Goal: Task Accomplishment & Management: Manage account settings

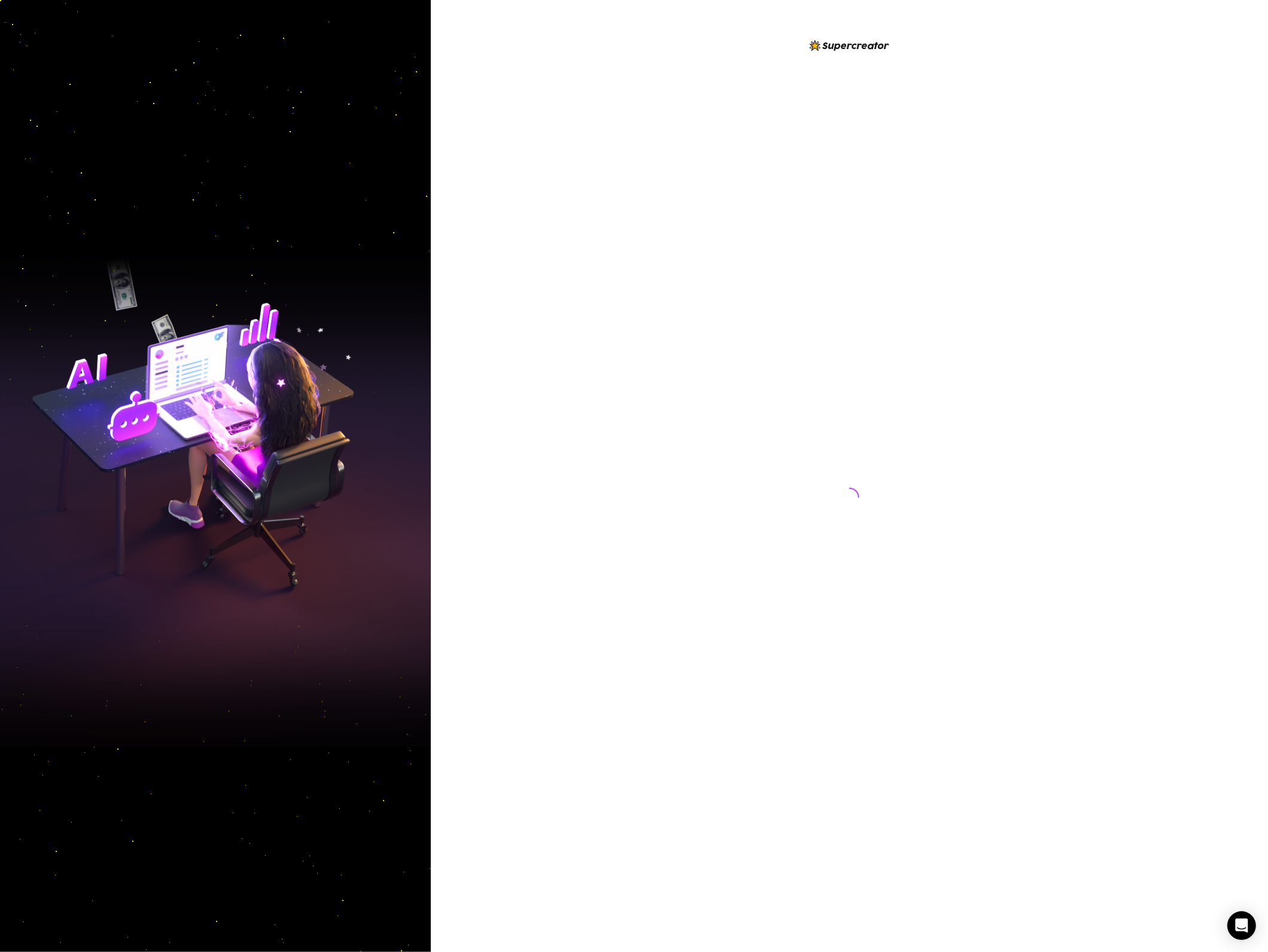
click at [1051, 423] on div at bounding box center [849, 476] width 837 height 952
click at [680, 411] on div at bounding box center [849, 476] width 837 height 952
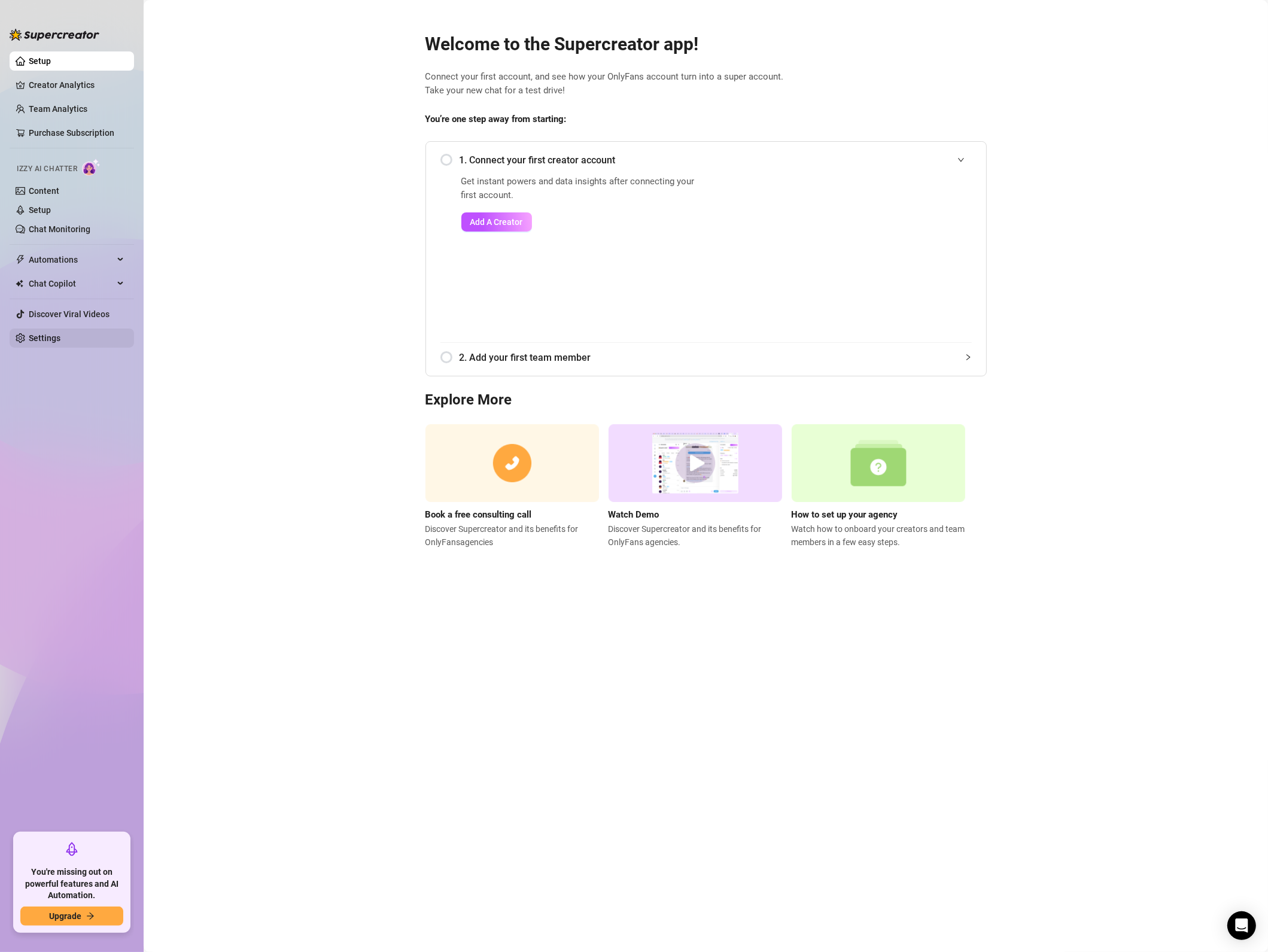
click at [57, 342] on link "Settings" at bounding box center [45, 338] width 32 height 10
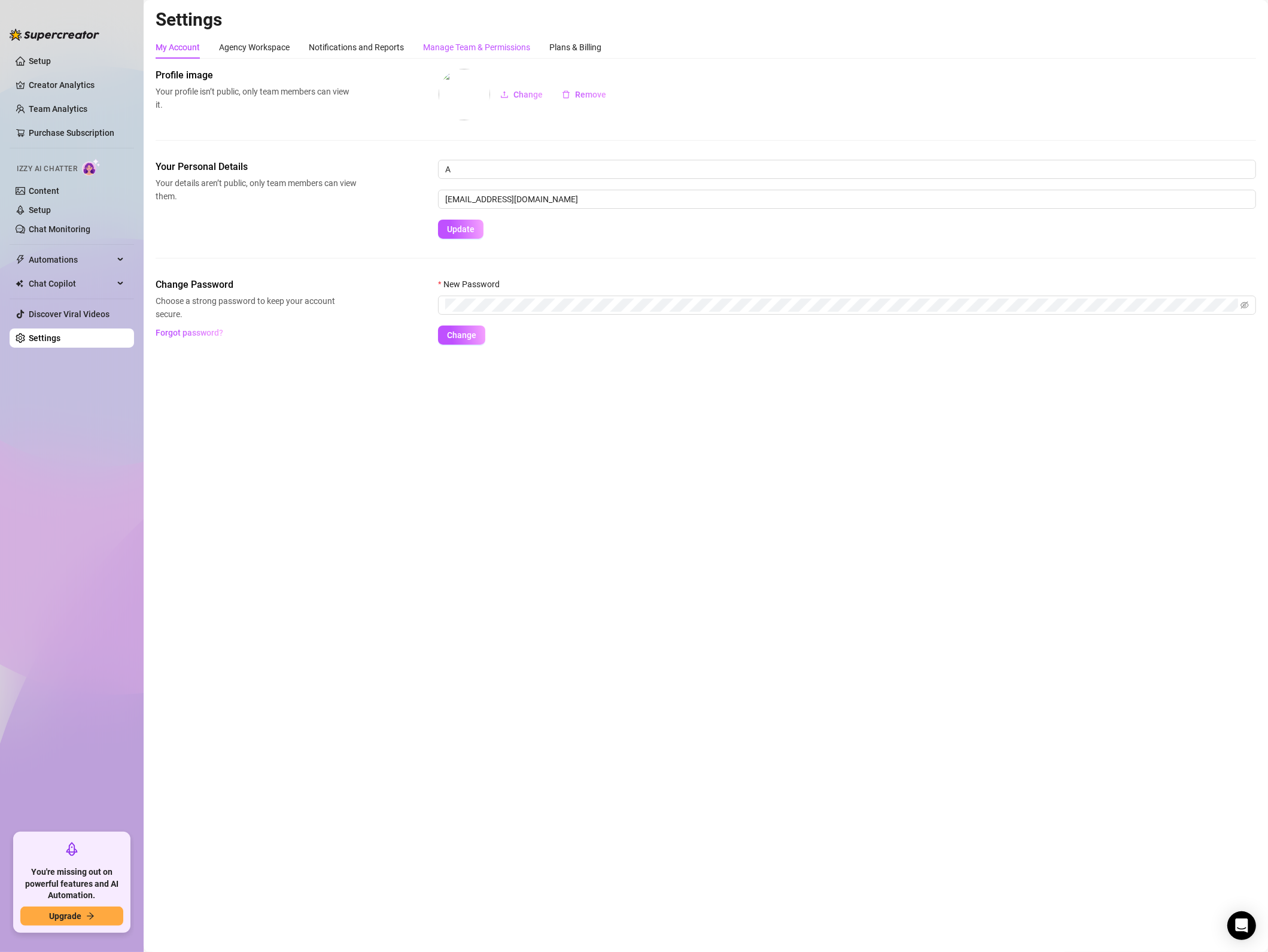
click at [522, 53] on div "Manage Team & Permissions" at bounding box center [476, 48] width 107 height 13
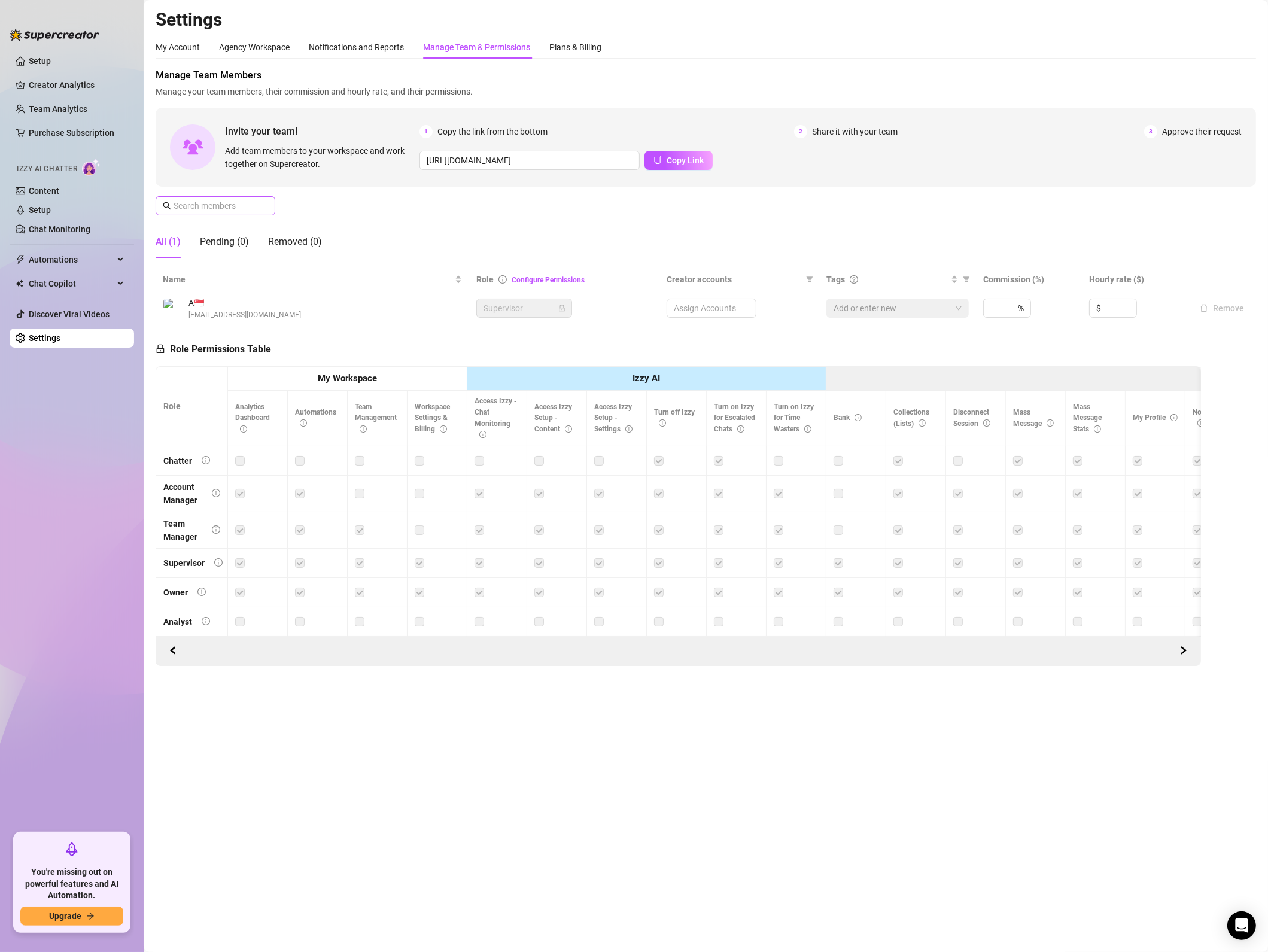
type input "[URL][DOMAIN_NAME]"
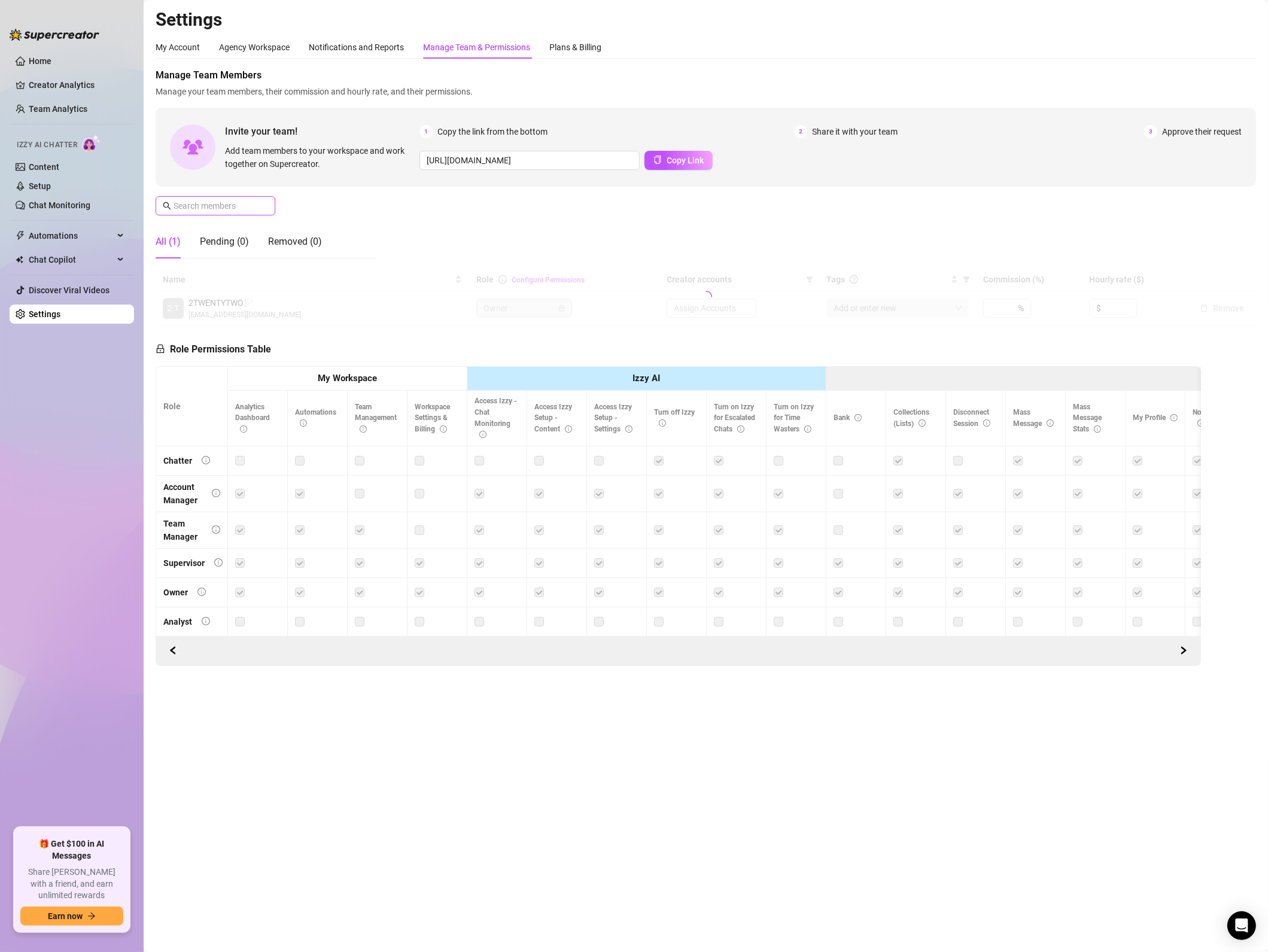
click at [235, 203] on input "text" at bounding box center [216, 206] width 85 height 13
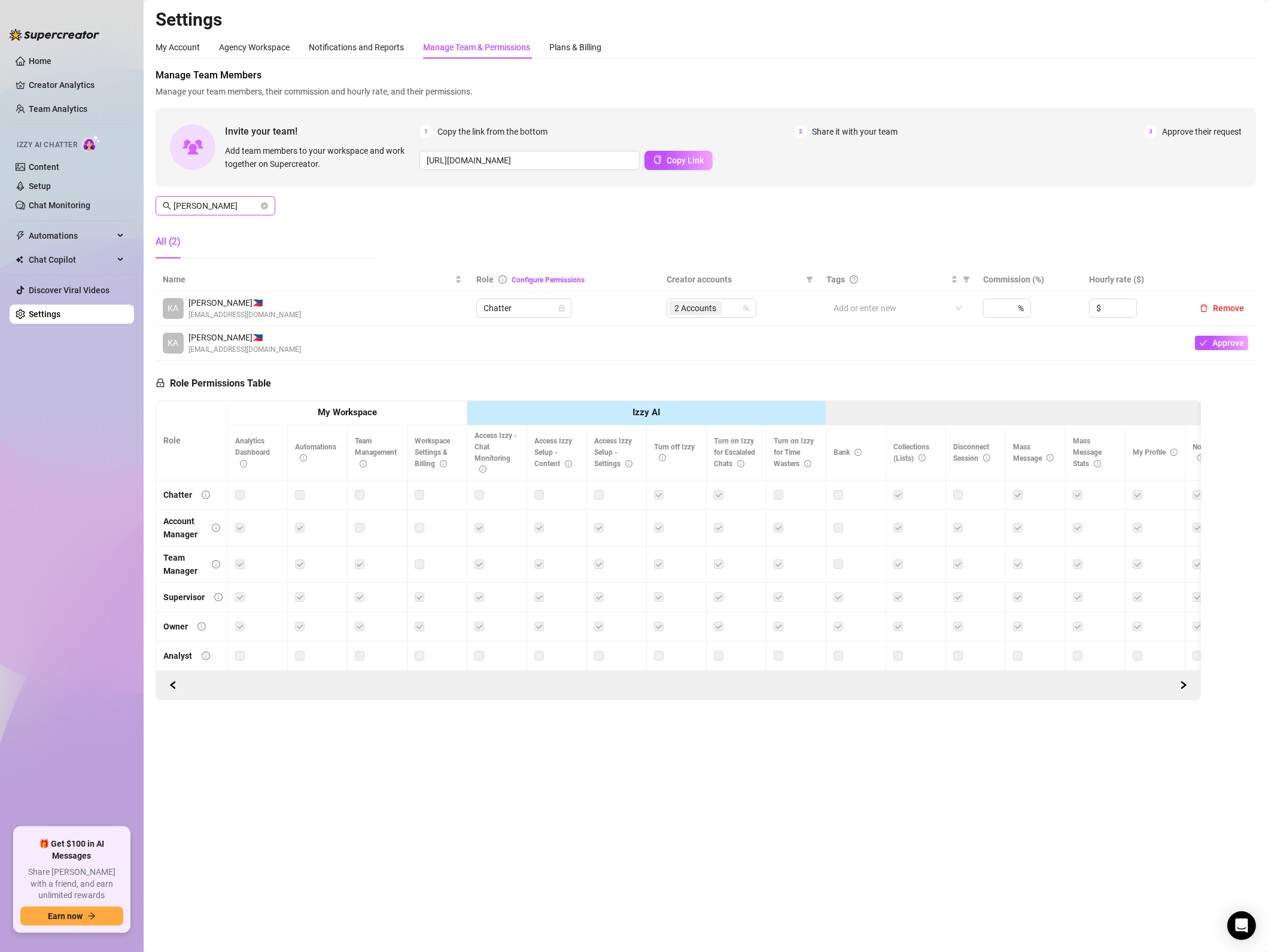
type input "[PERSON_NAME]"
click at [708, 306] on span "2 Accounts" at bounding box center [695, 308] width 42 height 13
click at [686, 336] on input "Select all" at bounding box center [685, 334] width 10 height 10
checkbox input "false"
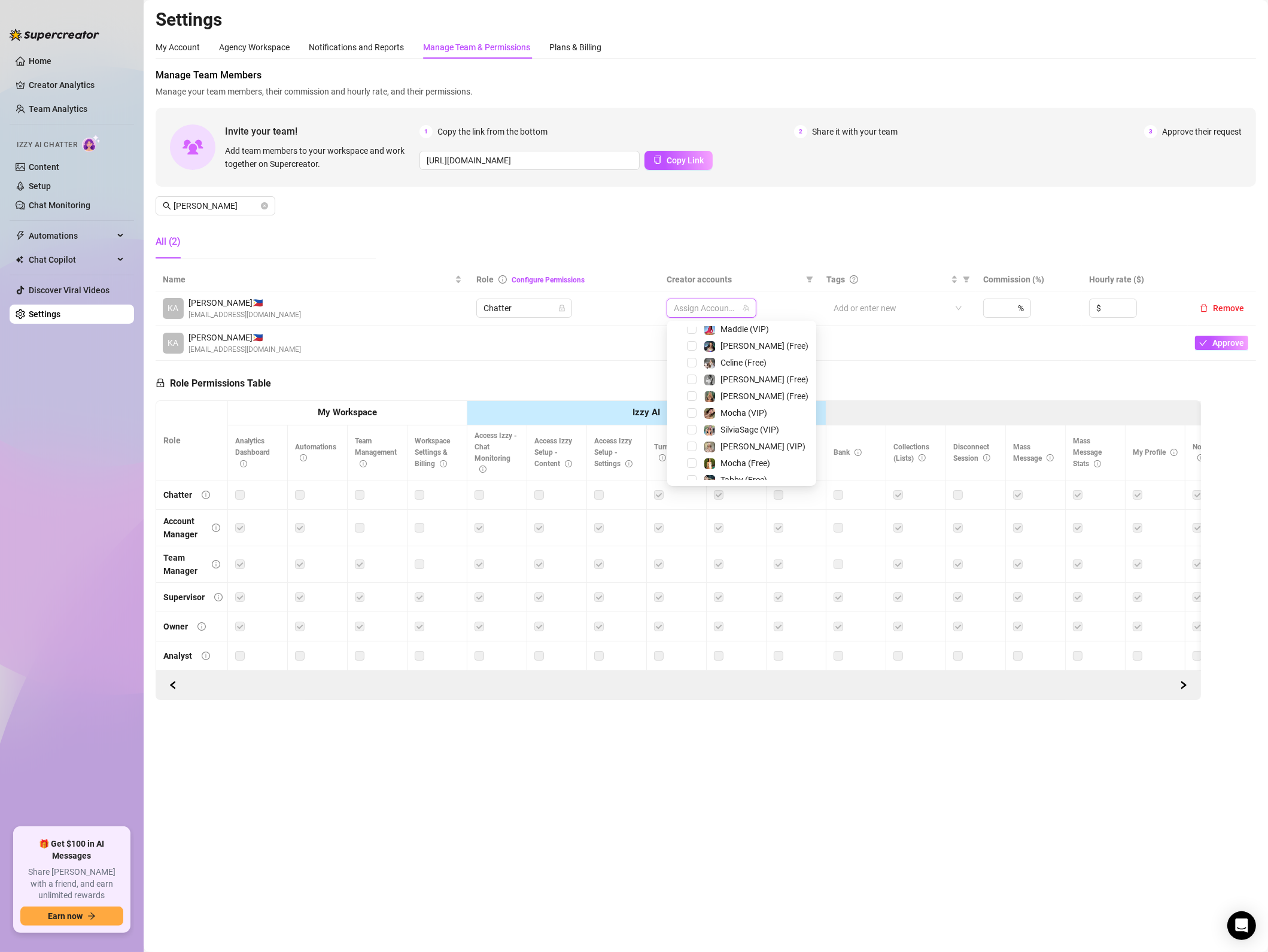
scroll to position [144, 0]
click at [690, 392] on span "Select tree node" at bounding box center [692, 392] width 10 height 10
click at [691, 454] on span "Select tree node" at bounding box center [692, 453] width 10 height 10
click at [691, 418] on span "Select tree node" at bounding box center [692, 420] width 10 height 10
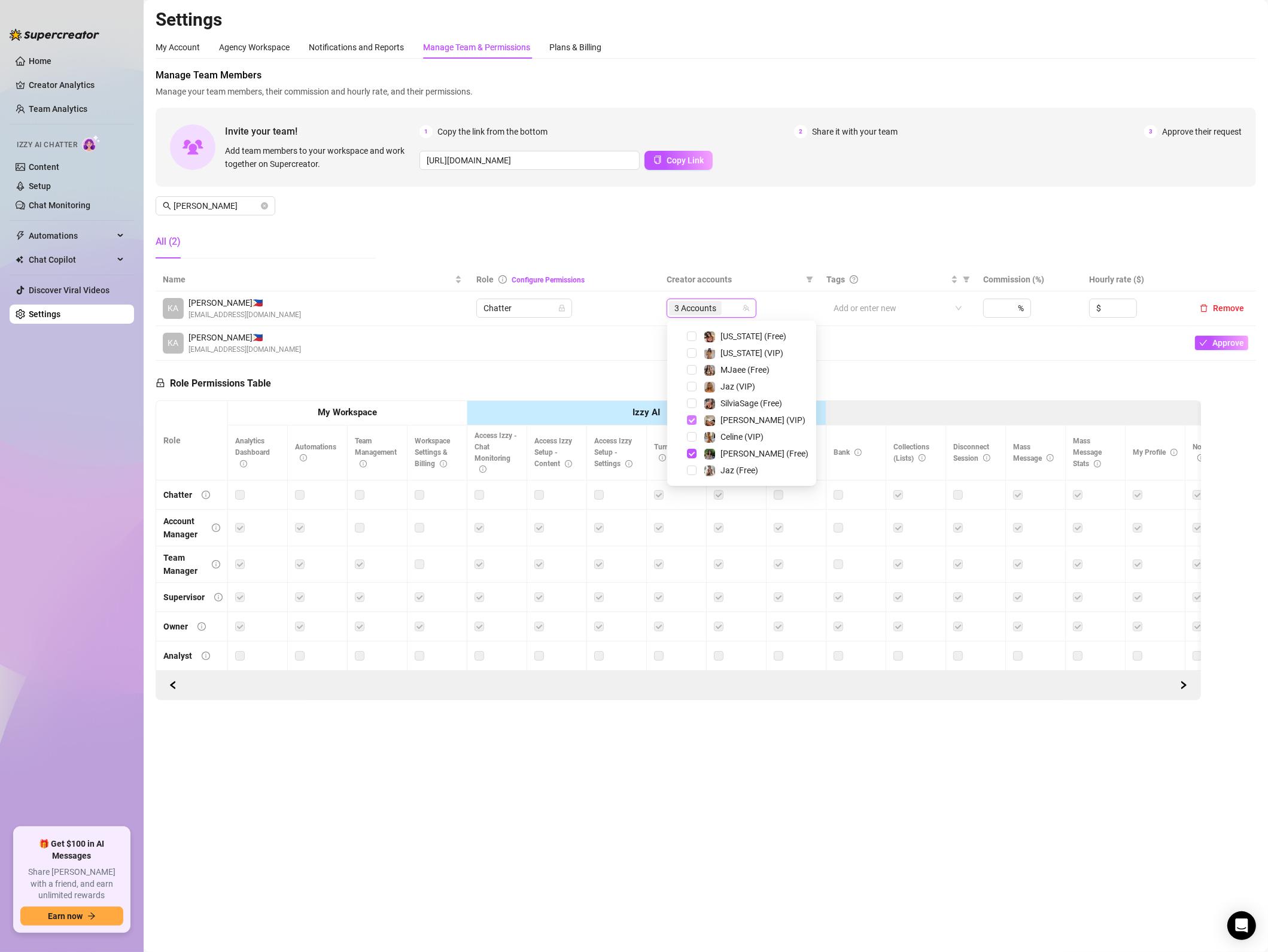
scroll to position [88, 0]
click at [694, 397] on span "Select tree node" at bounding box center [692, 396] width 10 height 10
click at [263, 202] on icon "close-circle" at bounding box center [265, 206] width 7 height 7
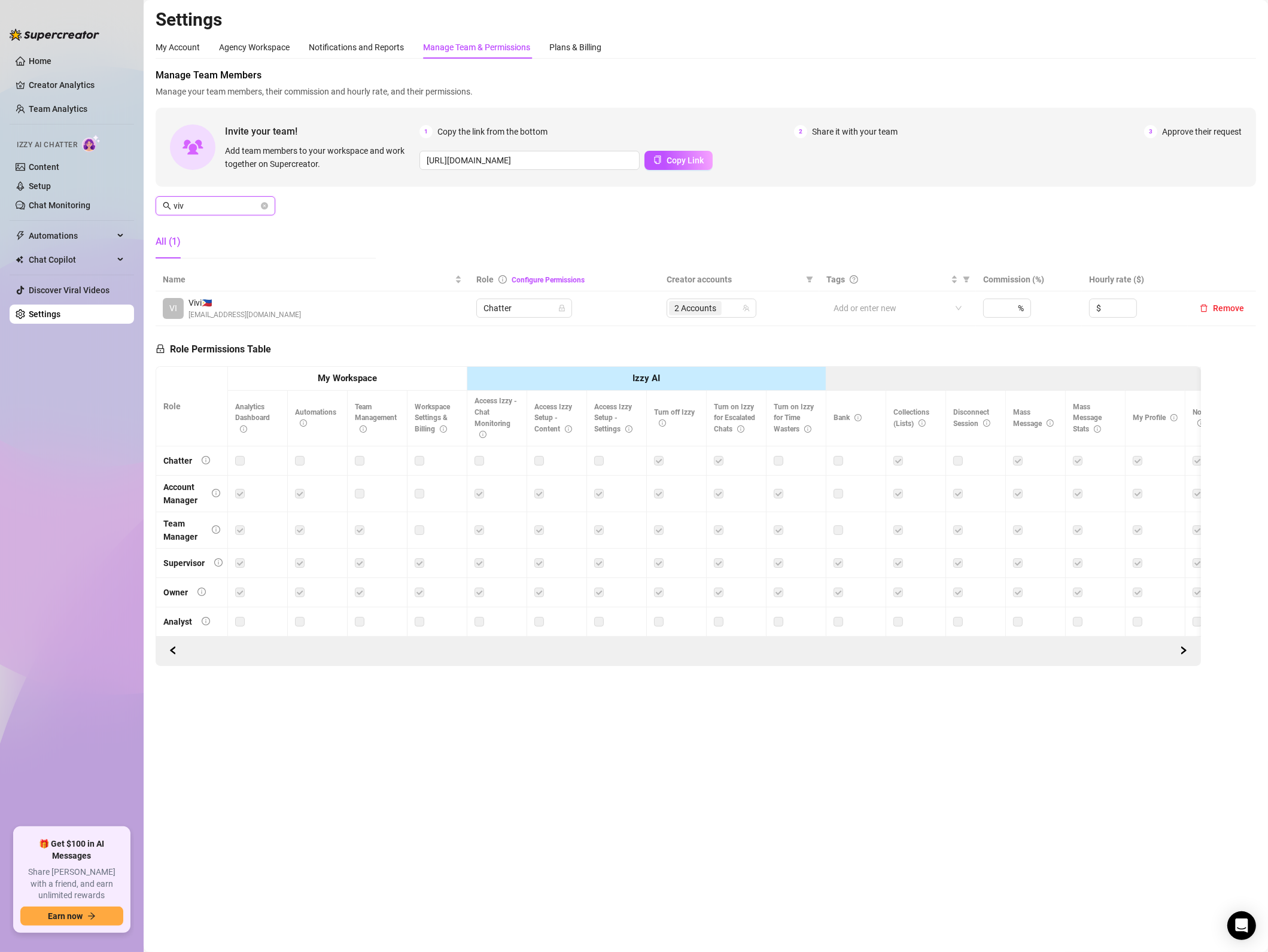
type input "viv"
drag, startPoint x: 737, startPoint y: 319, endPoint x: 731, endPoint y: 313, distance: 8.5
click at [737, 319] on td "2 Accounts" at bounding box center [739, 309] width 160 height 35
click at [731, 313] on div "2 Accounts" at bounding box center [705, 308] width 72 height 17
click at [691, 306] on span "2 Accounts" at bounding box center [695, 308] width 42 height 13
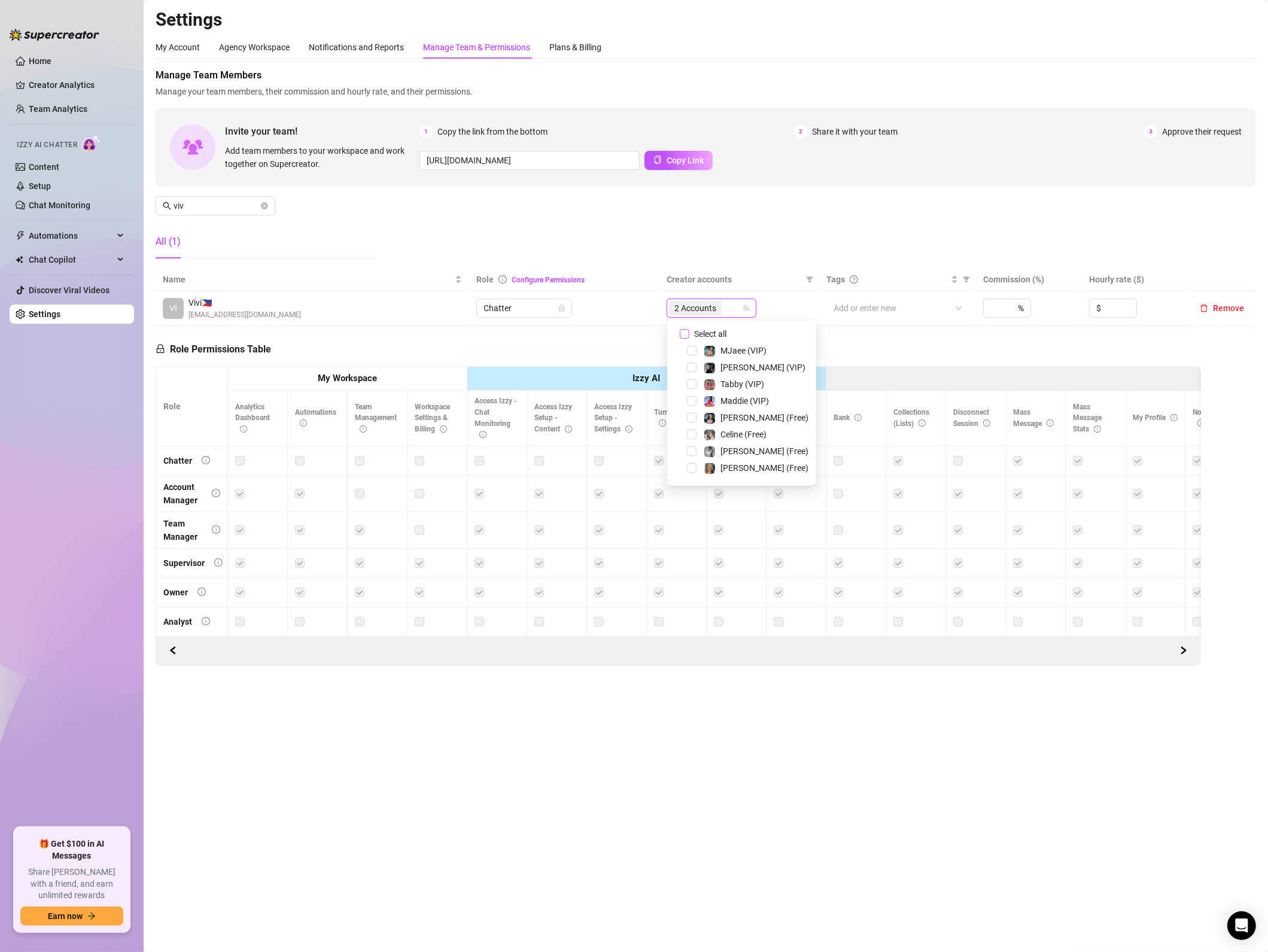
click at [694, 332] on span "Select all" at bounding box center [710, 334] width 42 height 13
click at [689, 332] on input "Select all" at bounding box center [685, 334] width 10 height 10
click at [694, 332] on span "Select all" at bounding box center [710, 334] width 42 height 13
click at [689, 332] on input "Select all" at bounding box center [685, 334] width 10 height 10
checkbox input "false"
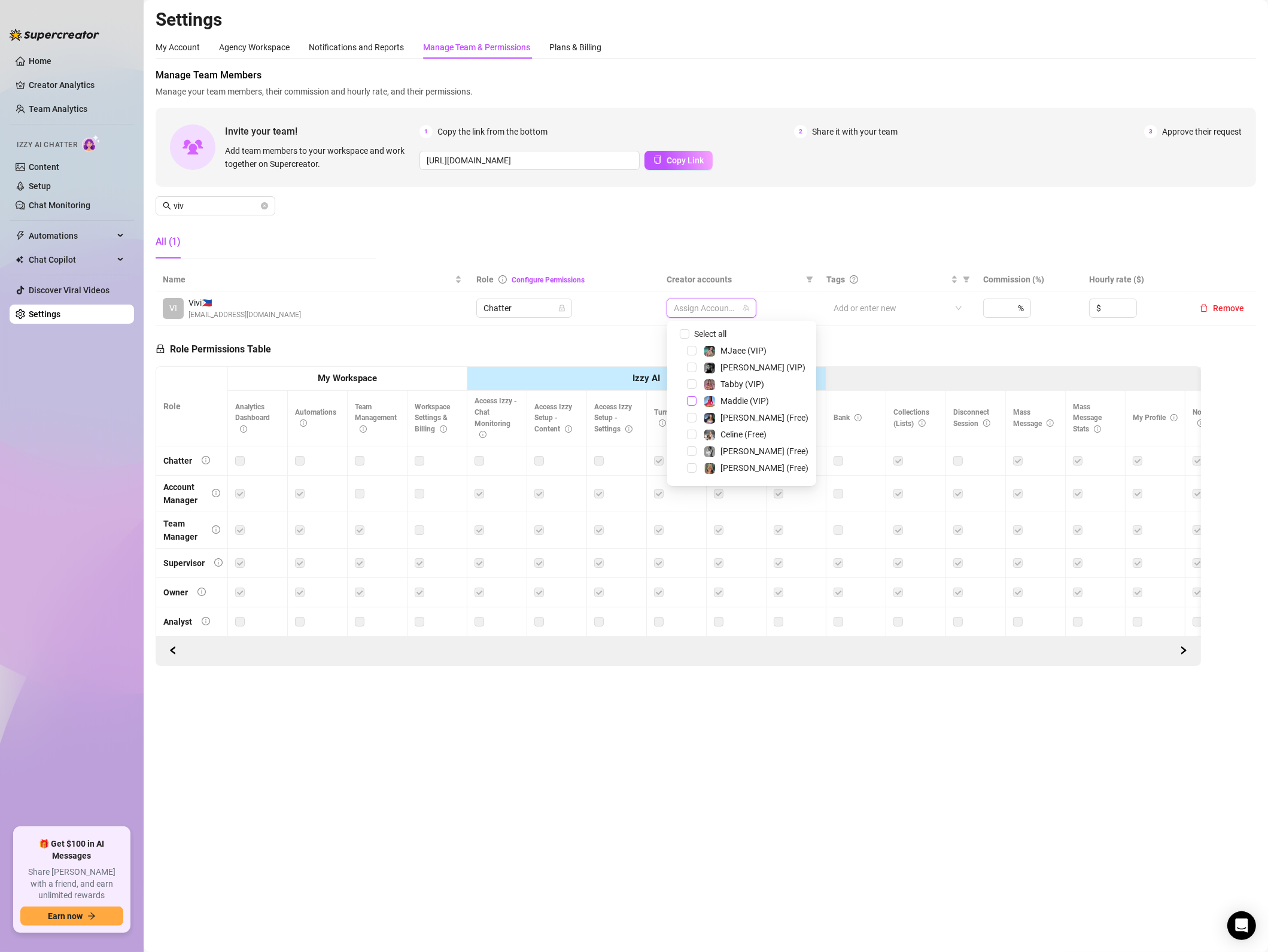
click at [690, 400] on span "Select tree node" at bounding box center [692, 401] width 10 height 10
click at [691, 413] on span "Select tree node" at bounding box center [692, 417] width 10 height 10
click at [691, 386] on span "Select tree node" at bounding box center [692, 384] width 10 height 10
click at [687, 335] on span "Select tree node" at bounding box center [692, 336] width 10 height 10
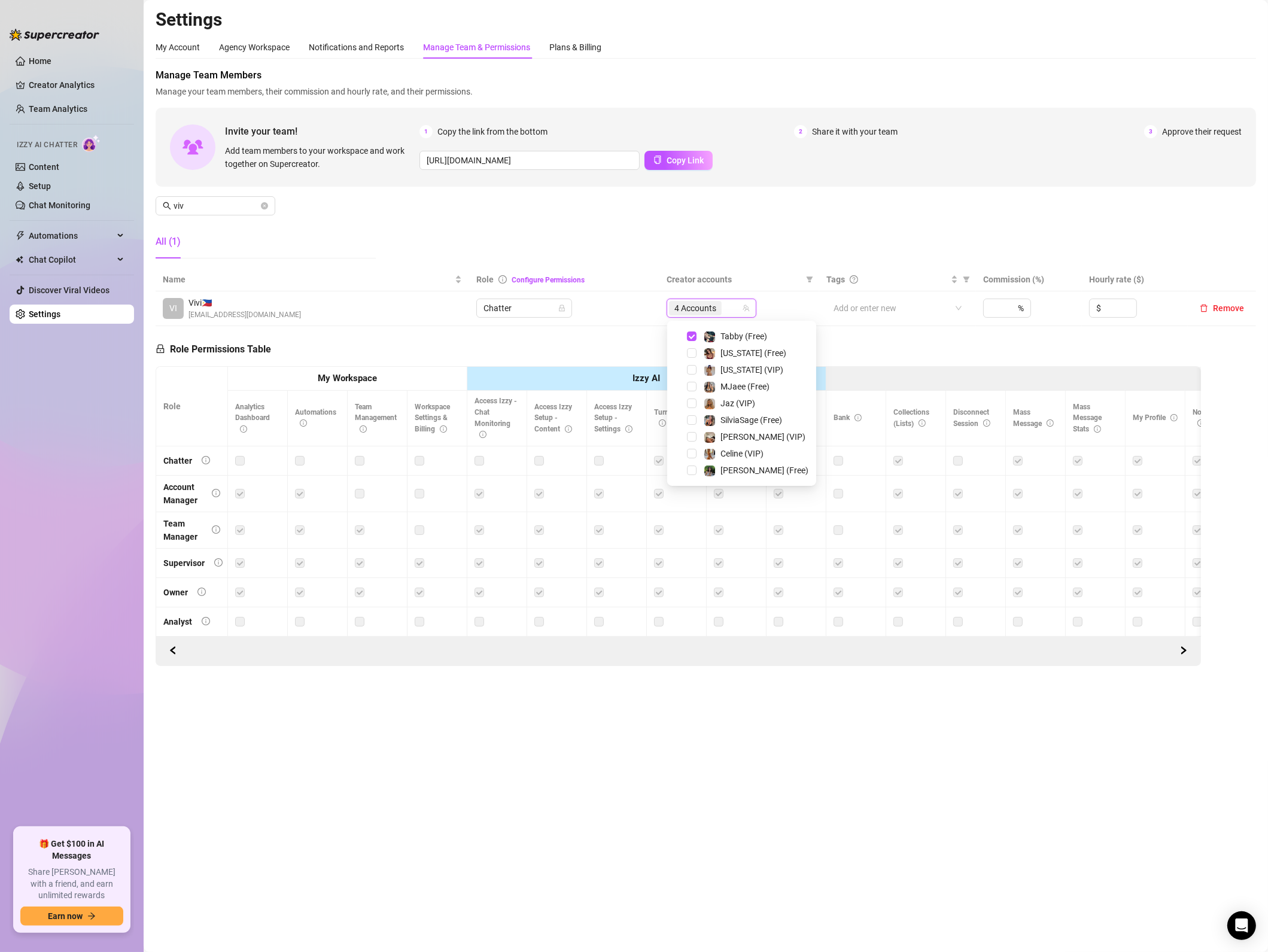
click at [491, 357] on div "Role Permissions Table Role My Workspace Izzy AI OnlyFans Side Menu OnlyFans Ch…" at bounding box center [679, 496] width 1045 height 340
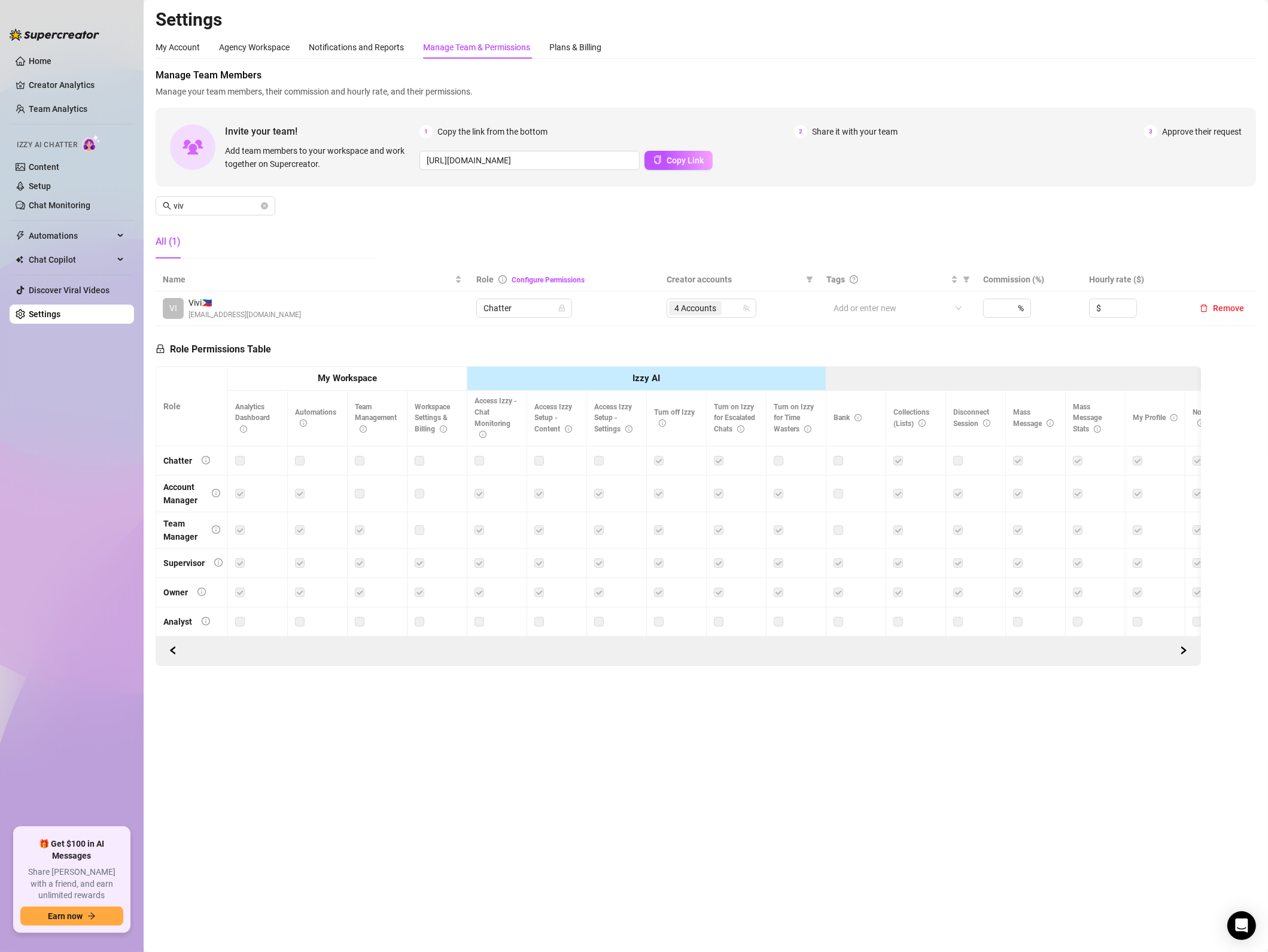
click at [635, 799] on main "Settings My Account Agency Workspace Notifications and Reports Manage Team & Pe…" at bounding box center [706, 476] width 1124 height 952
click at [264, 207] on icon "close-circle" at bounding box center [265, 206] width 7 height 7
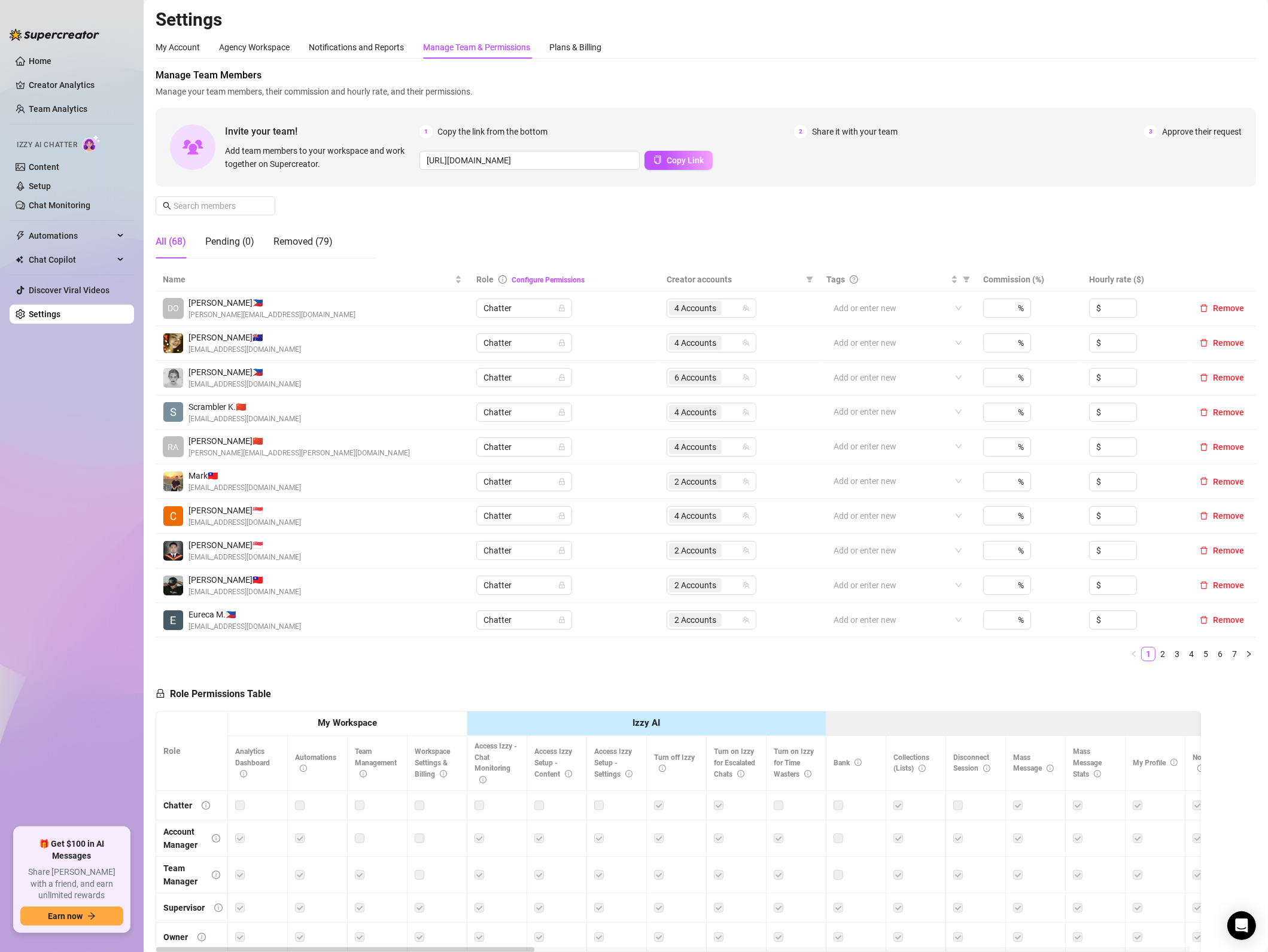
click at [1085, 181] on div "Invite your team! Add team members to your workspace and work together on Super…" at bounding box center [706, 147] width 1101 height 79
click at [97, 444] on ul "Home Creator Analytics Team Analytics Izzy AI Chatter Content Setup Chat Monito…" at bounding box center [72, 435] width 125 height 776
click at [257, 208] on input "text" at bounding box center [216, 206] width 85 height 13
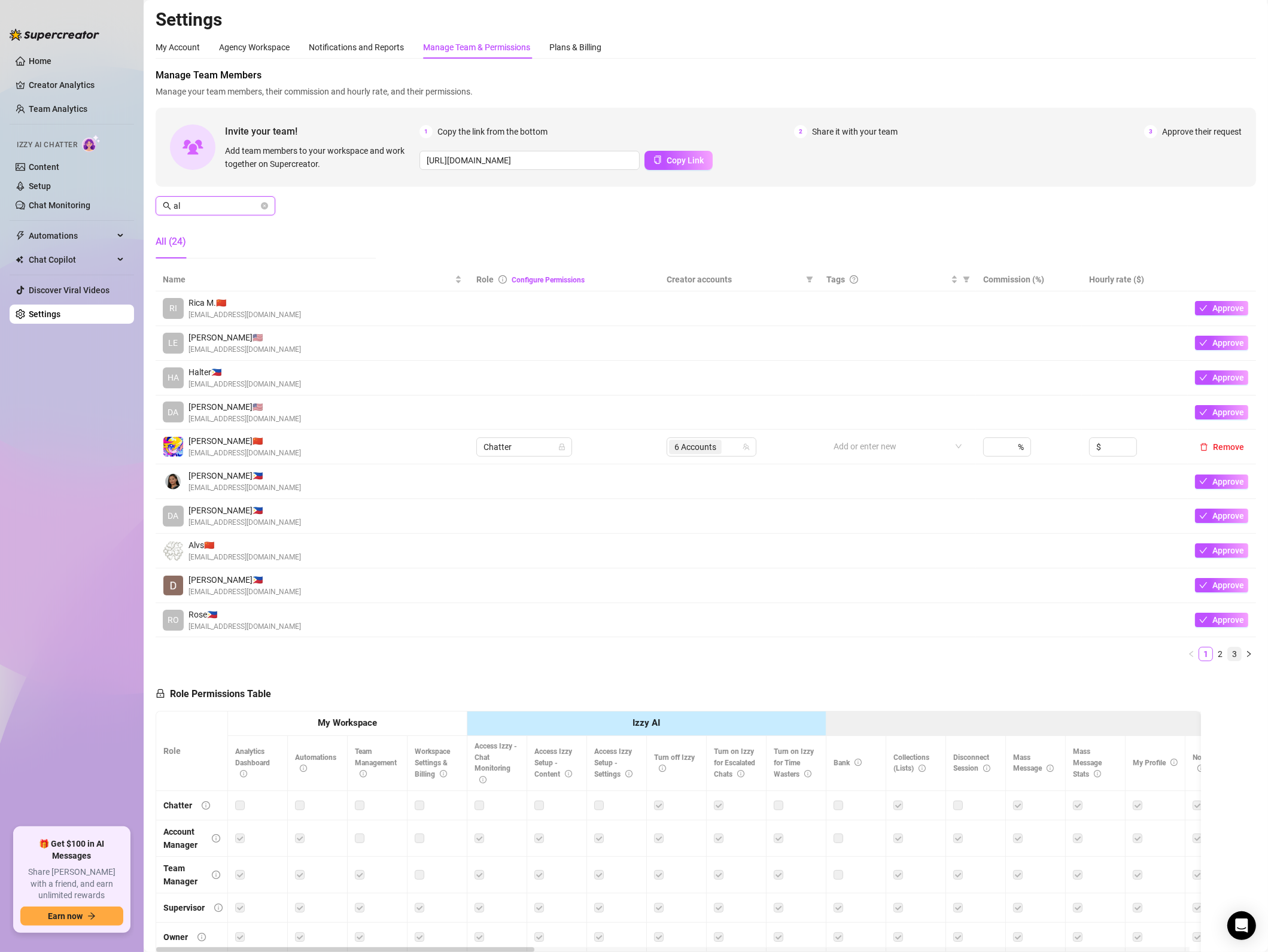
type input "al"
click at [1228, 659] on link "3" at bounding box center [1234, 654] width 13 height 13
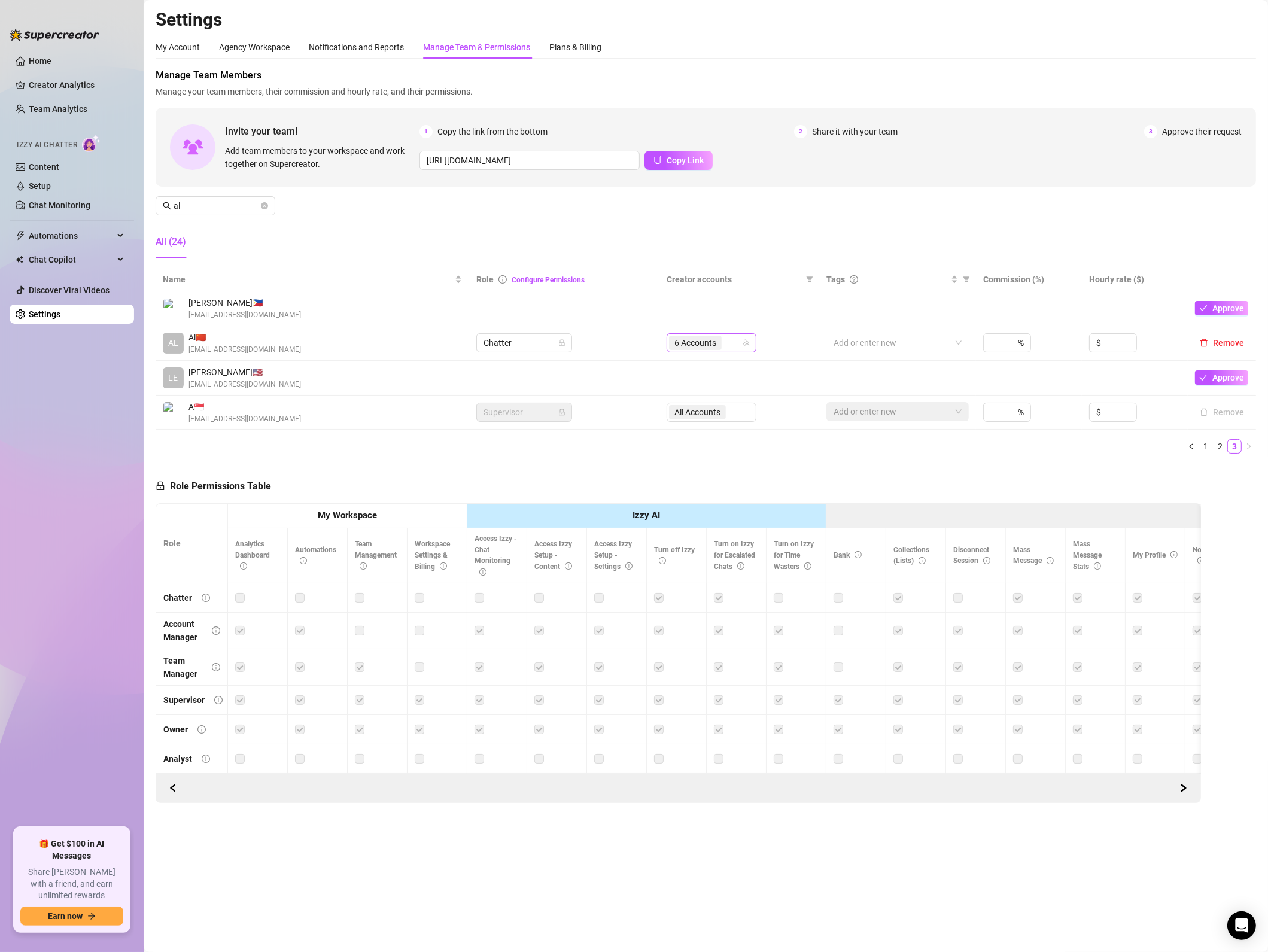
click at [719, 342] on span "6 Accounts" at bounding box center [695, 343] width 53 height 14
click at [694, 367] on span "Select all" at bounding box center [710, 369] width 42 height 13
click at [689, 367] on input "Select all" at bounding box center [685, 369] width 10 height 10
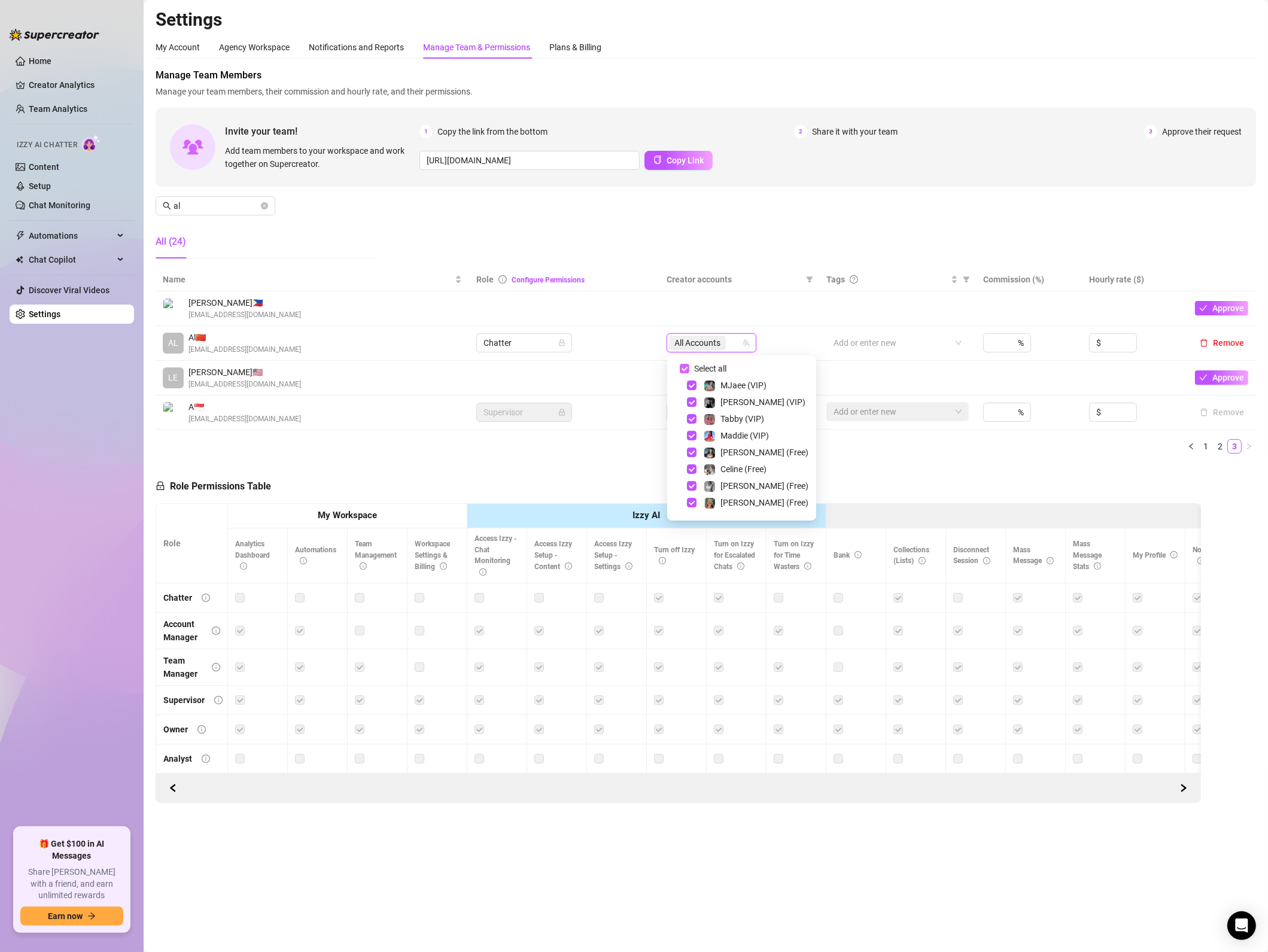
click at [694, 367] on span "Select all" at bounding box center [710, 369] width 42 height 13
click at [689, 367] on input "Select all" at bounding box center [685, 369] width 10 height 10
checkbox input "false"
click at [691, 385] on span "Select tree node" at bounding box center [692, 385] width 10 height 10
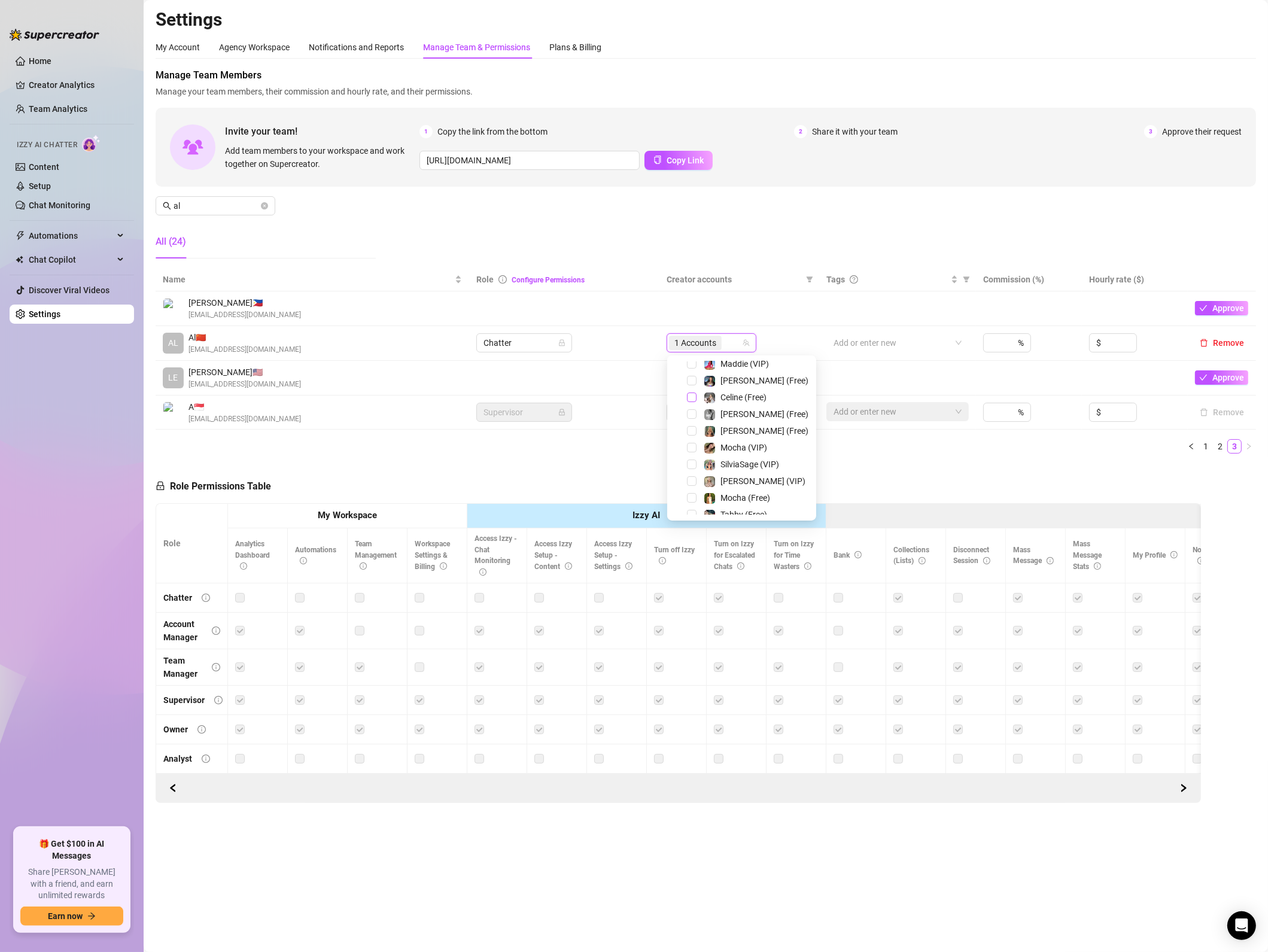
click at [690, 394] on span "Select tree node" at bounding box center [692, 398] width 10 height 10
click at [691, 490] on span "Select tree node" at bounding box center [692, 488] width 10 height 10
click at [693, 508] on span "Select tree node" at bounding box center [692, 505] width 10 height 10
click at [688, 473] on span "Select tree node" at bounding box center [692, 471] width 10 height 10
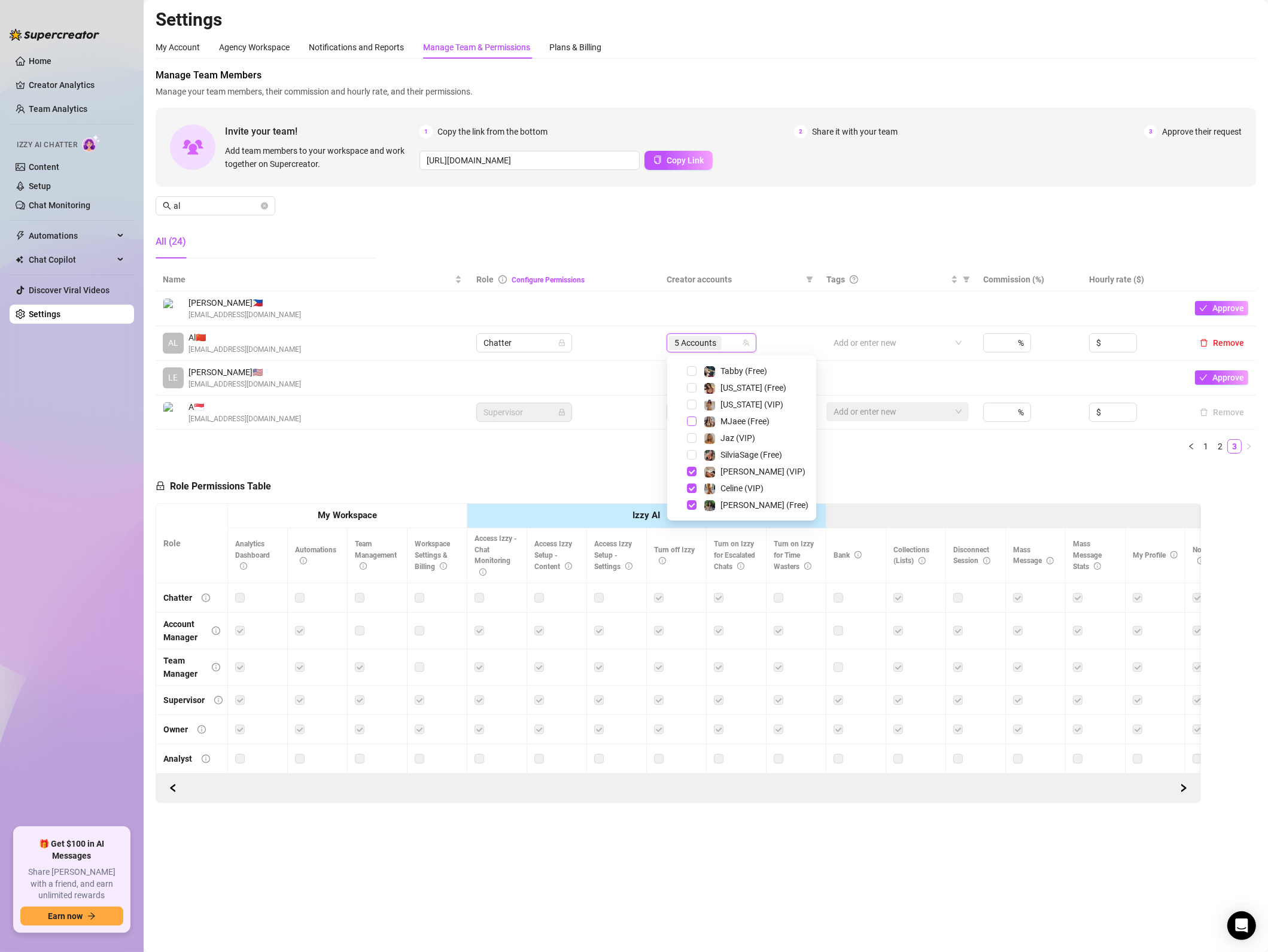
click at [694, 417] on span "Select tree node" at bounding box center [692, 421] width 10 height 10
click at [456, 503] on div "Role Permissions Table Role My Workspace Izzy AI OnlyFans Side Menu OnlyFans Ch…" at bounding box center [679, 633] width 1045 height 340
click at [263, 206] on icon "close-circle" at bounding box center [265, 206] width 7 height 7
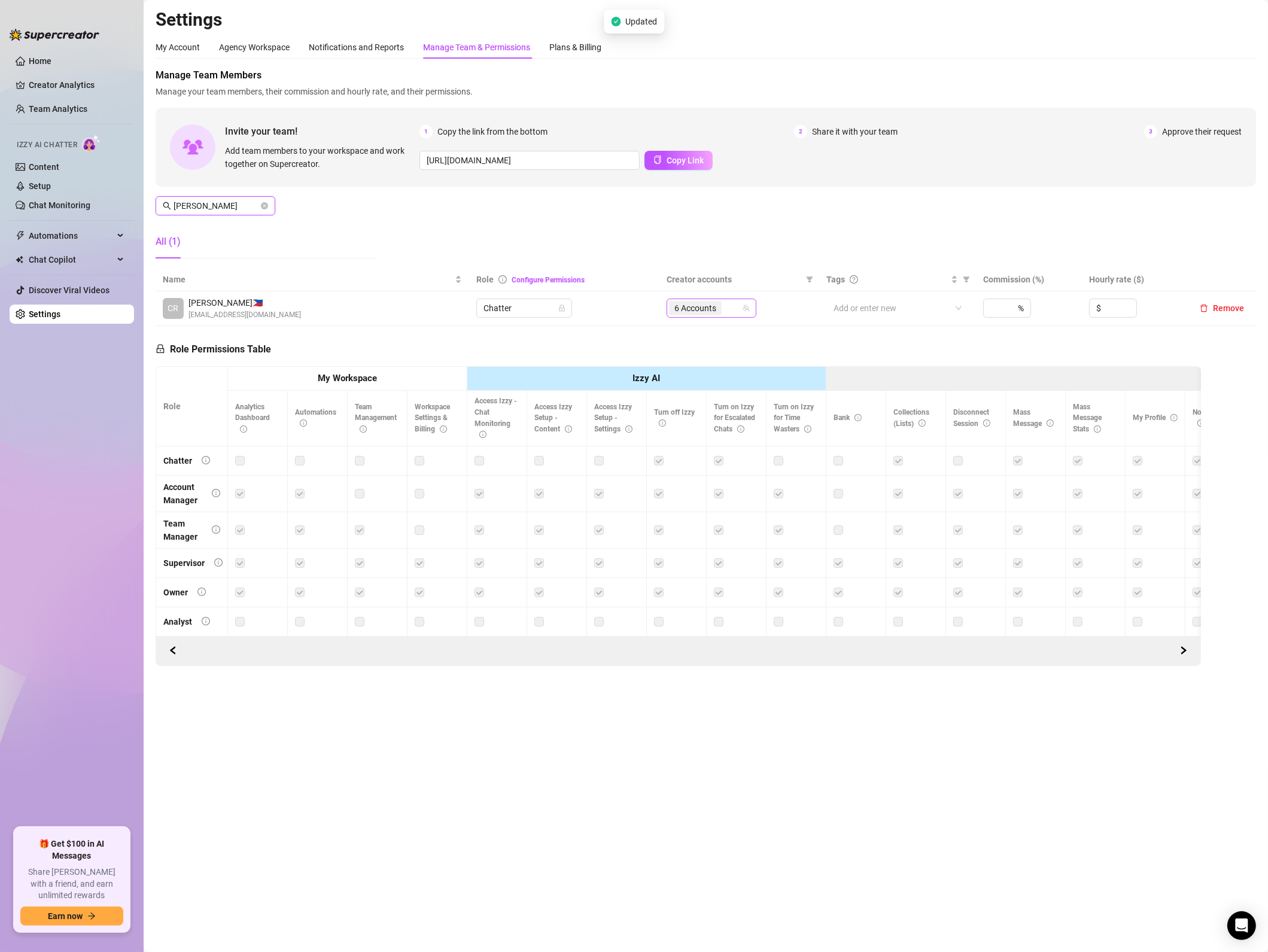
click at [731, 299] on div "6 Accounts" at bounding box center [705, 308] width 72 height 17
type input "[PERSON_NAME]"
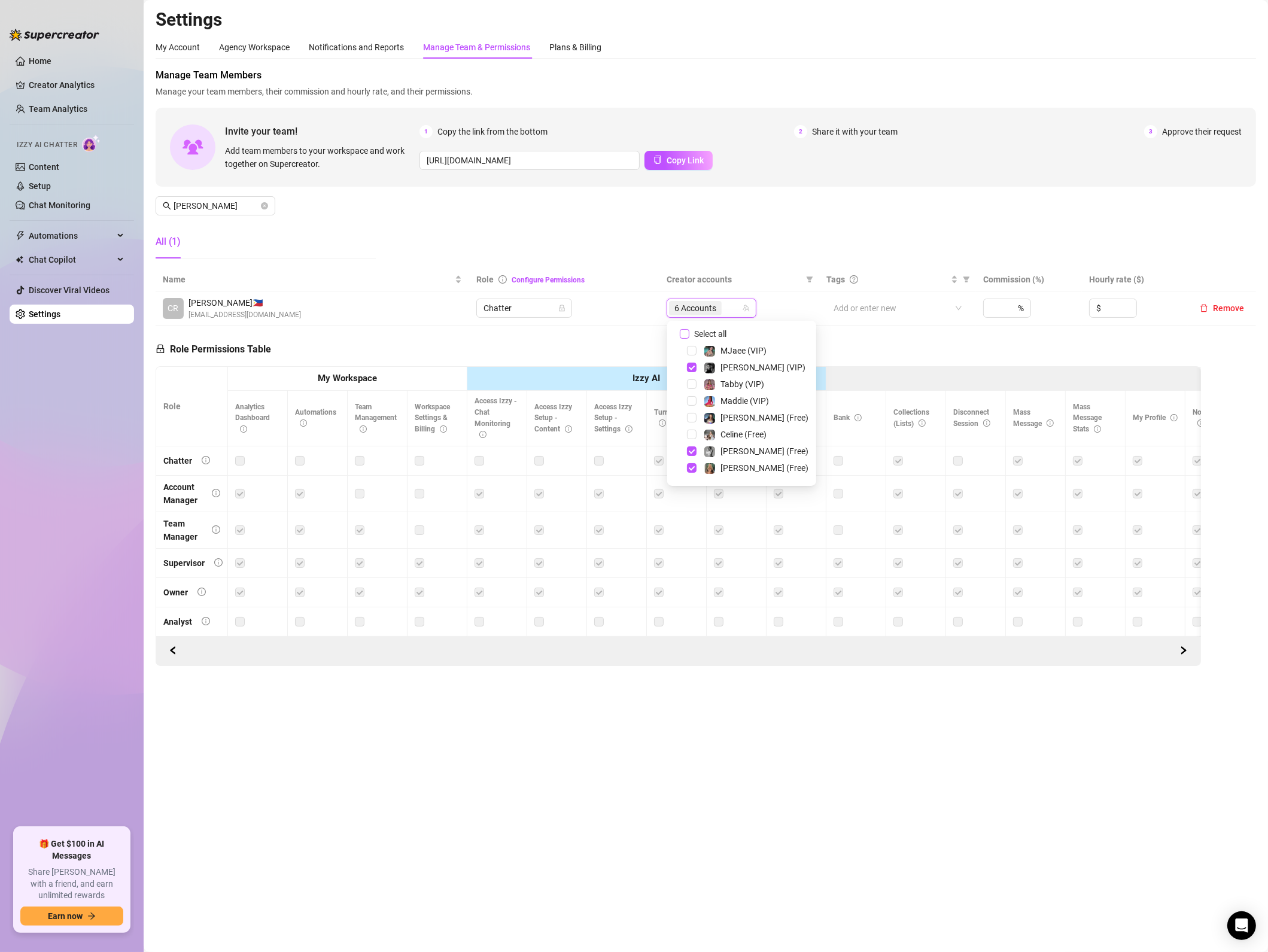
click at [685, 337] on input "Select all" at bounding box center [685, 334] width 10 height 10
checkbox input "false"
click at [691, 473] on span "Select tree node" at bounding box center [692, 470] width 10 height 10
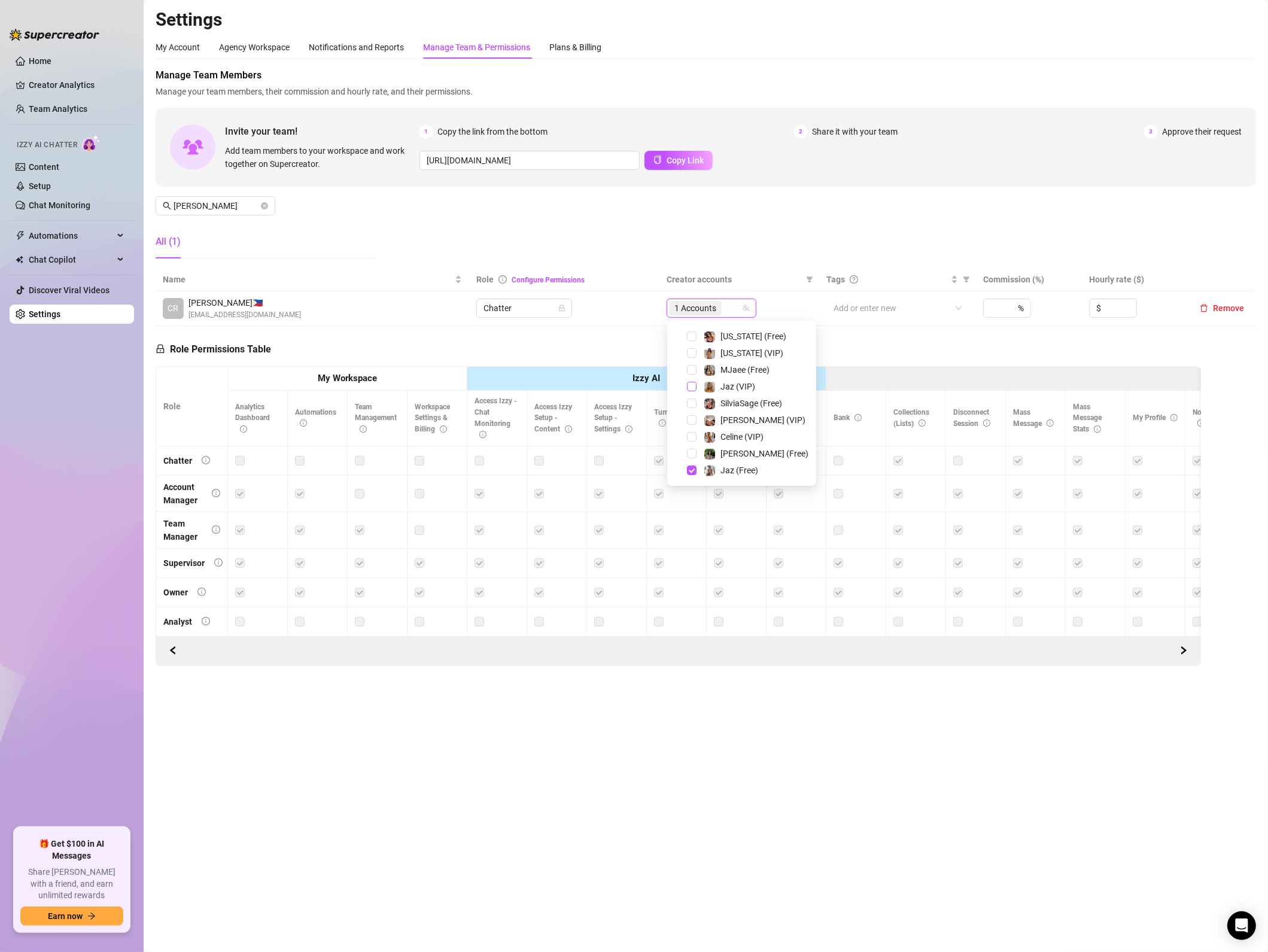
click at [691, 387] on span "Select tree node" at bounding box center [692, 387] width 10 height 10
click at [689, 356] on span "Select tree node" at bounding box center [692, 353] width 10 height 10
click at [691, 336] on span "Select tree node" at bounding box center [692, 336] width 10 height 10
click at [694, 425] on span "Select tree node" at bounding box center [692, 429] width 10 height 10
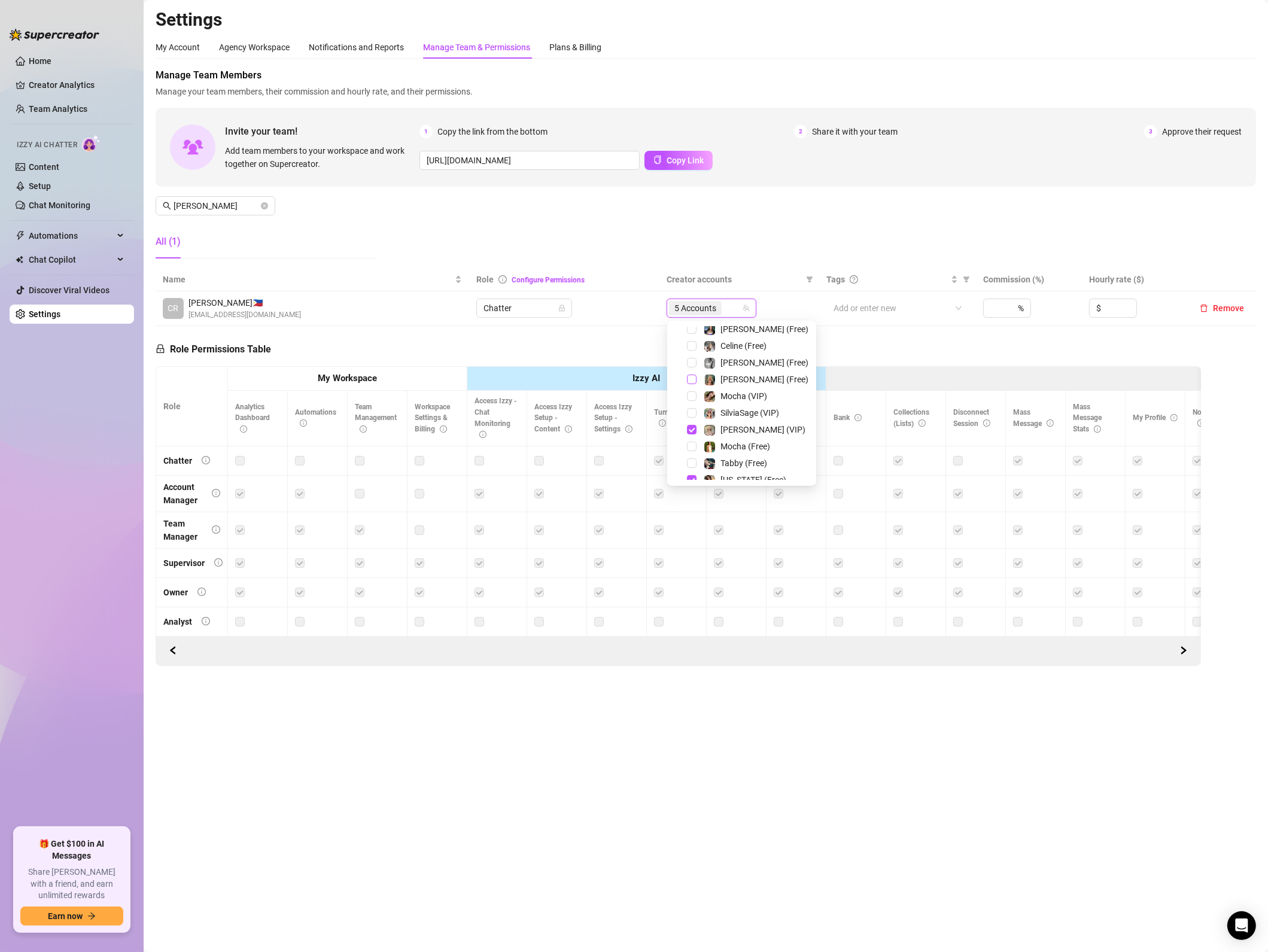
click at [692, 379] on span "Select tree node" at bounding box center [692, 379] width 10 height 10
click at [428, 345] on div "Role Permissions Table Role My Workspace Izzy AI OnlyFans Side Menu OnlyFans Ch…" at bounding box center [679, 496] width 1045 height 340
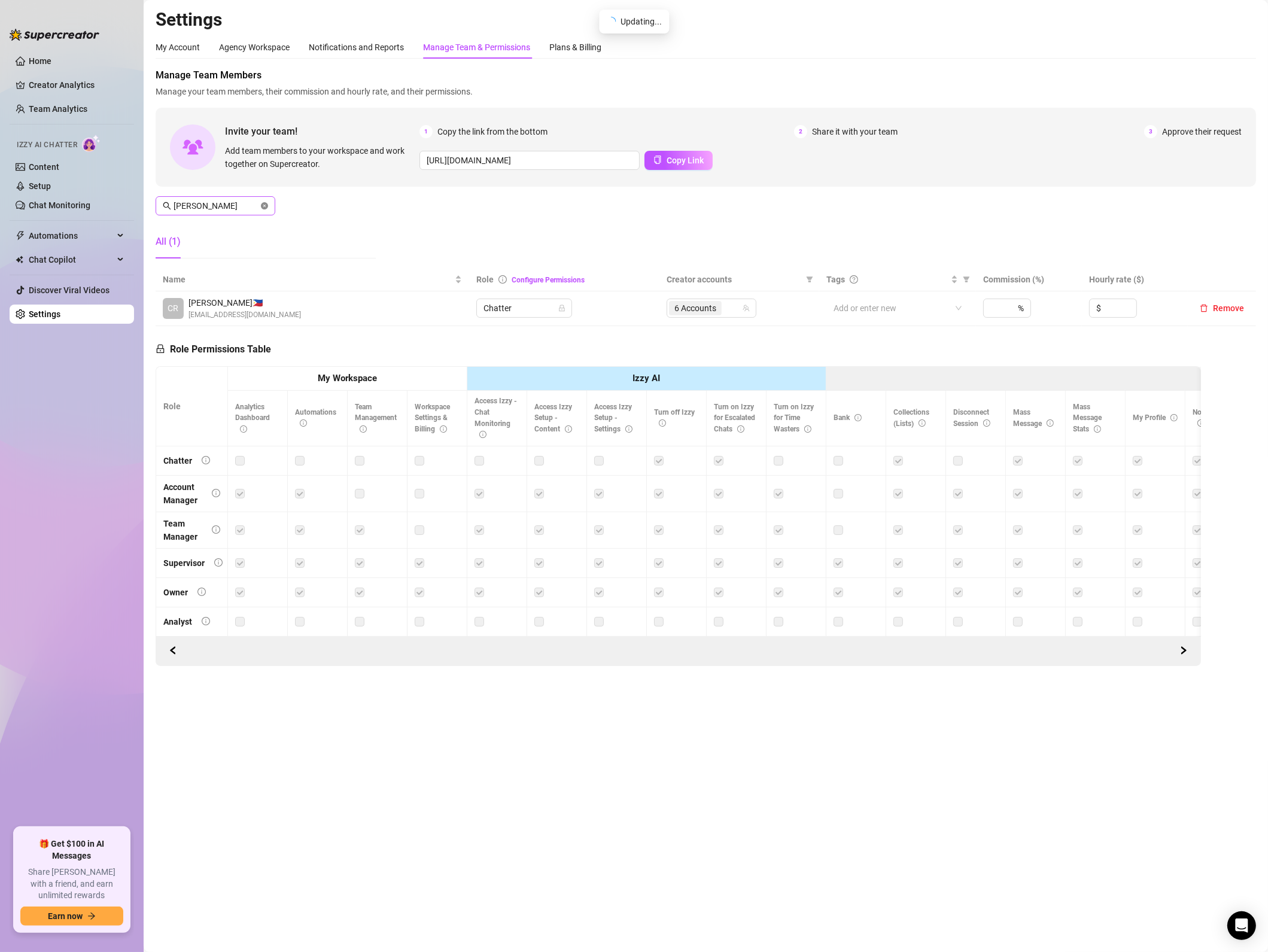
click at [266, 206] on icon "close-circle" at bounding box center [265, 206] width 7 height 7
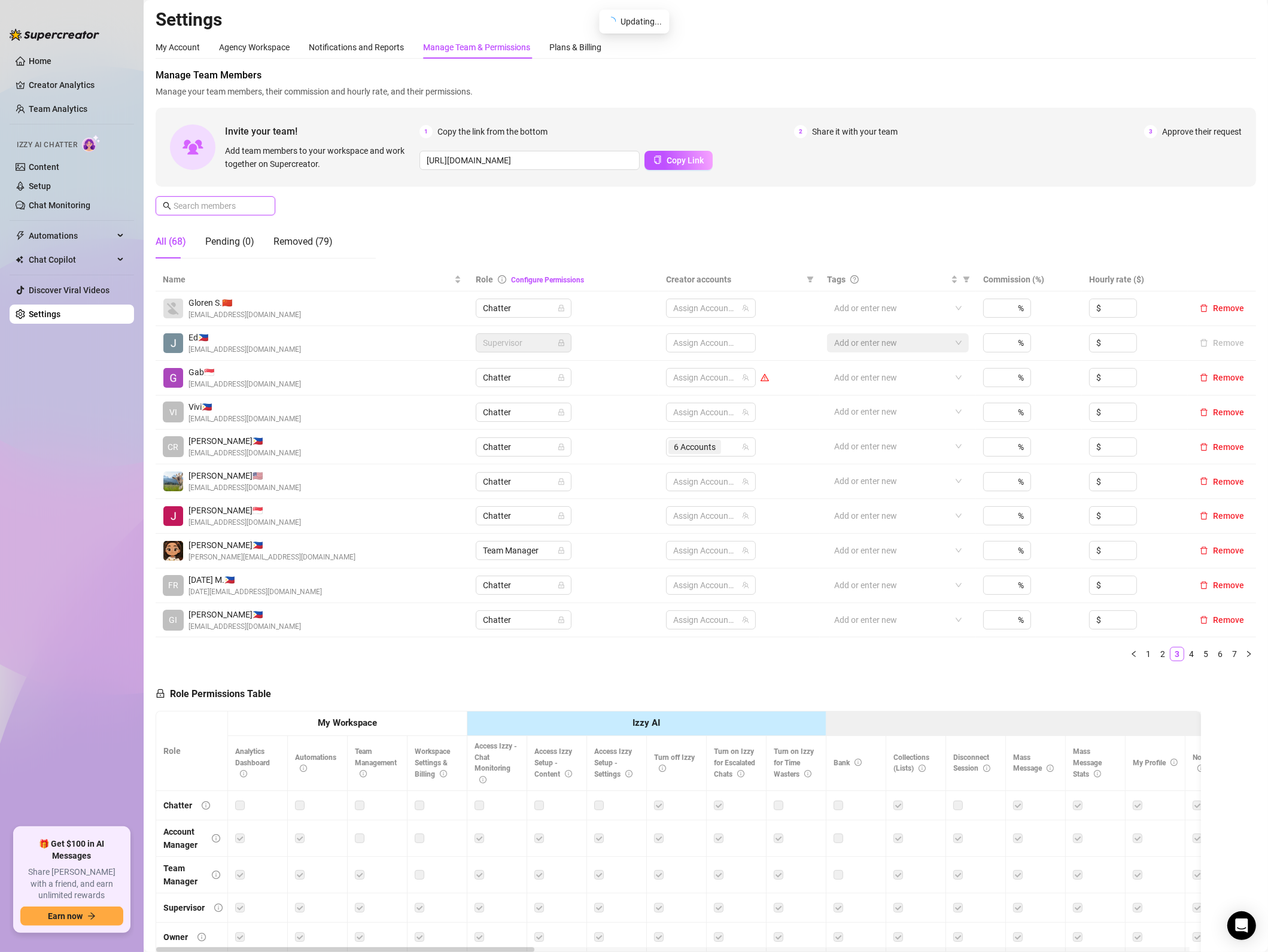
click at [232, 209] on input "text" at bounding box center [216, 206] width 85 height 13
click at [232, 205] on input "text" at bounding box center [216, 206] width 85 height 13
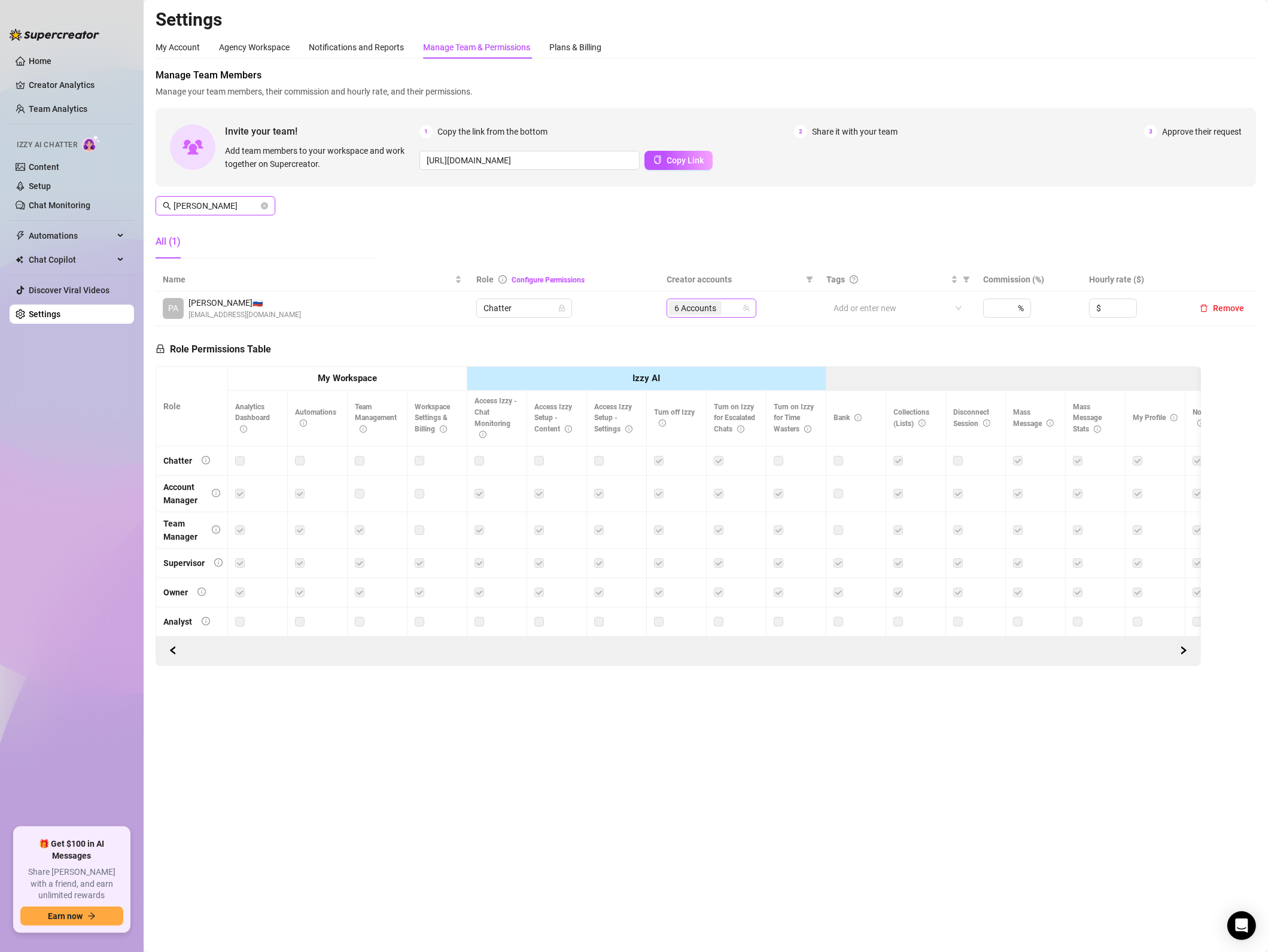
click at [733, 309] on div "6 Accounts" at bounding box center [705, 308] width 72 height 17
type input "[PERSON_NAME]"
click at [928, 761] on main "Settings My Account Agency Workspace Notifications and Reports Manage Team & Pe…" at bounding box center [706, 476] width 1124 height 952
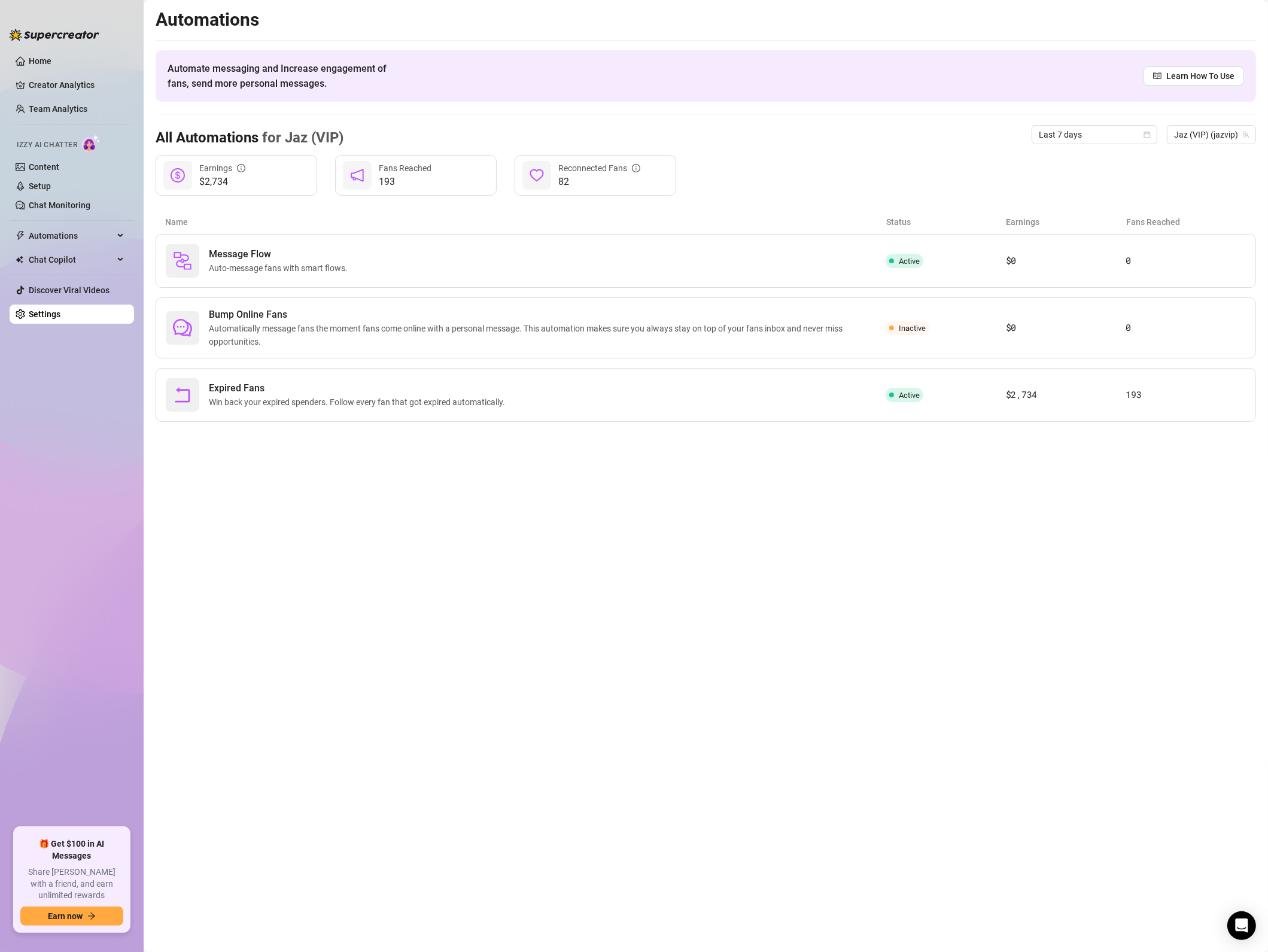
click at [1203, 501] on main "Automations Automate messaging and Increase engagement of fans, send more perso…" at bounding box center [706, 476] width 1124 height 952
click at [1100, 629] on main "Automations Automate messaging and Increase engagement of fans, send more perso…" at bounding box center [706, 476] width 1124 height 952
click at [60, 312] on link "Settings" at bounding box center [45, 314] width 32 height 10
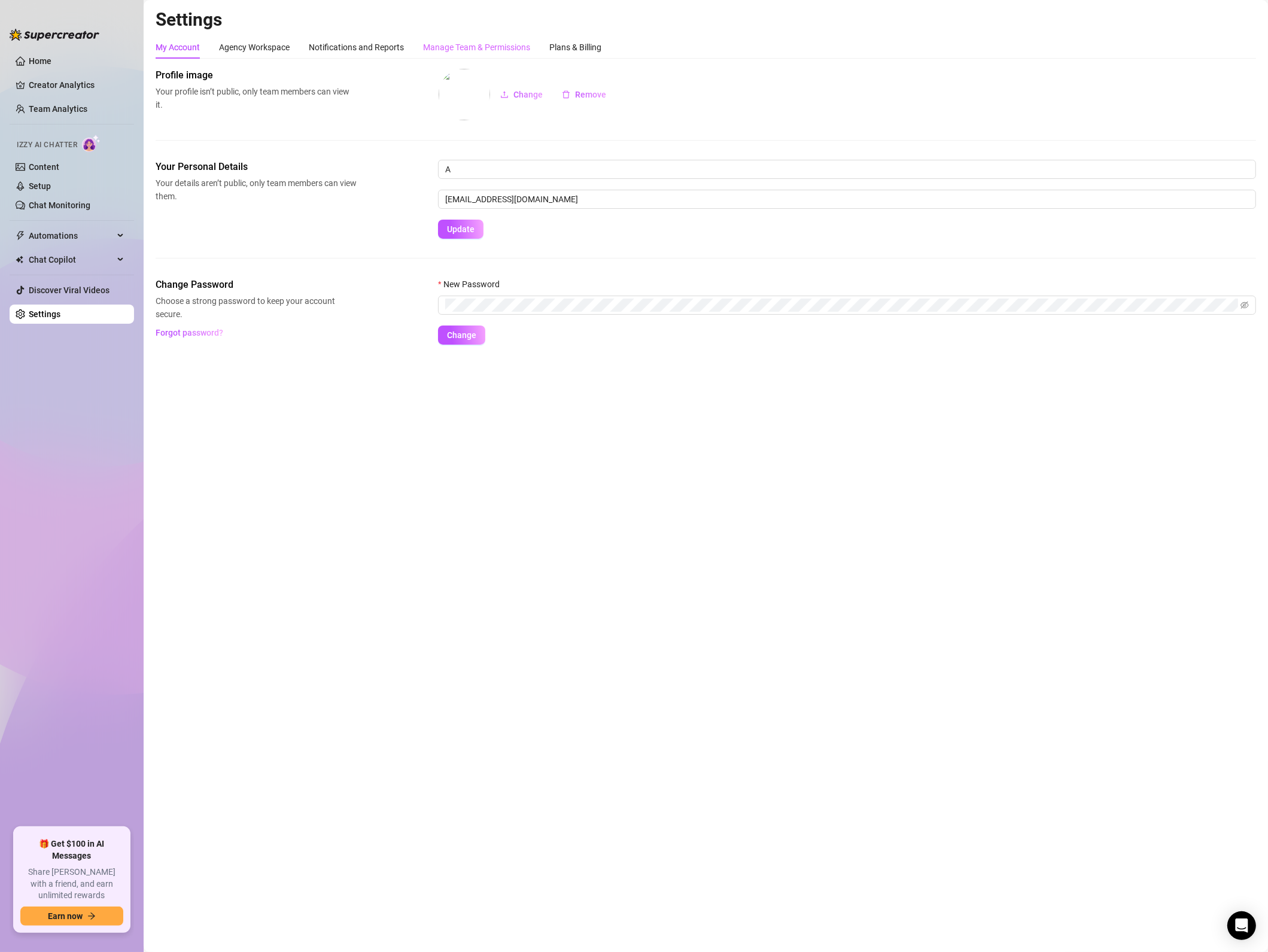
click at [484, 54] on div "Manage Team & Permissions" at bounding box center [476, 48] width 107 height 23
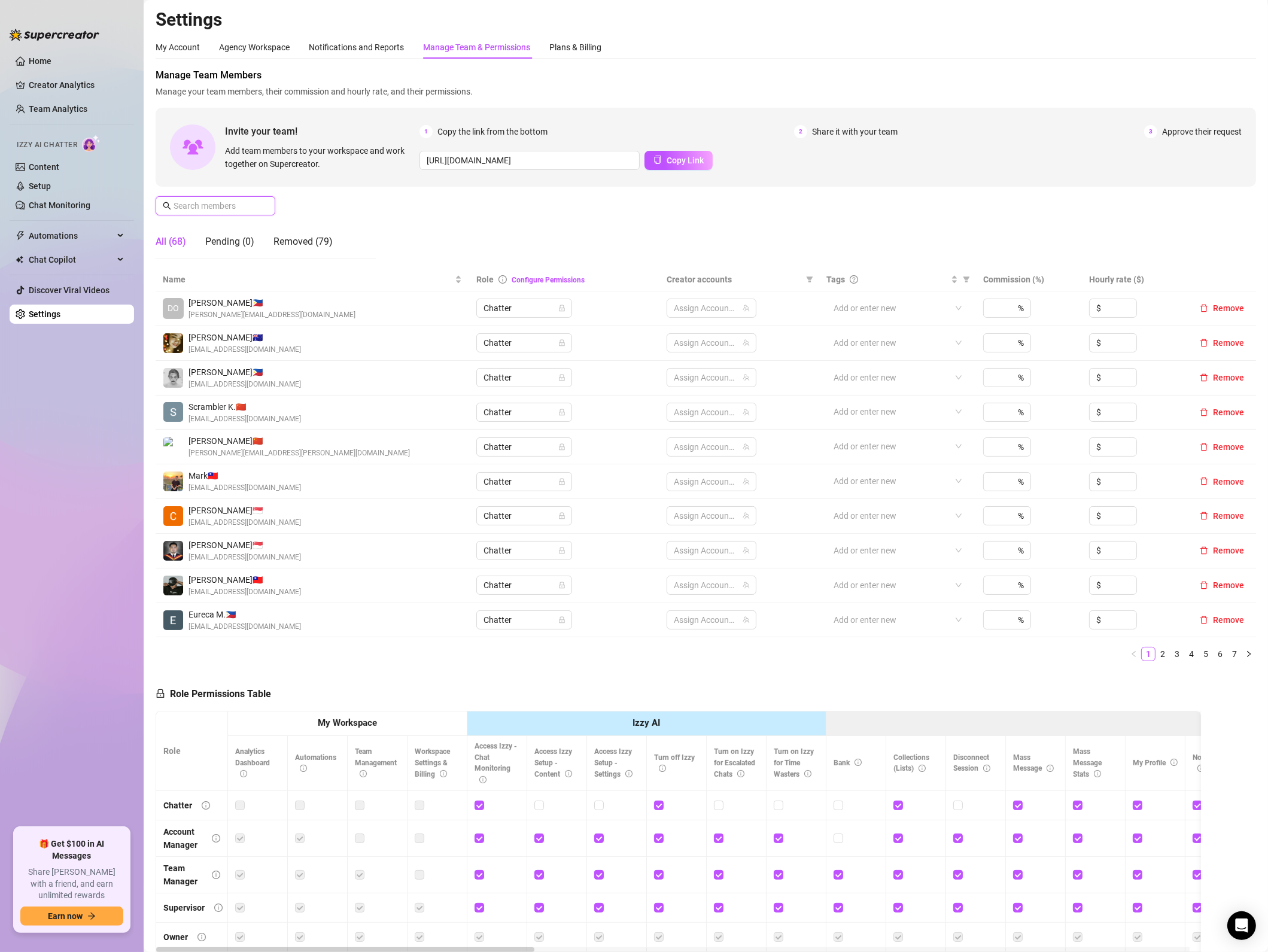
click at [221, 206] on input "text" at bounding box center [216, 206] width 85 height 13
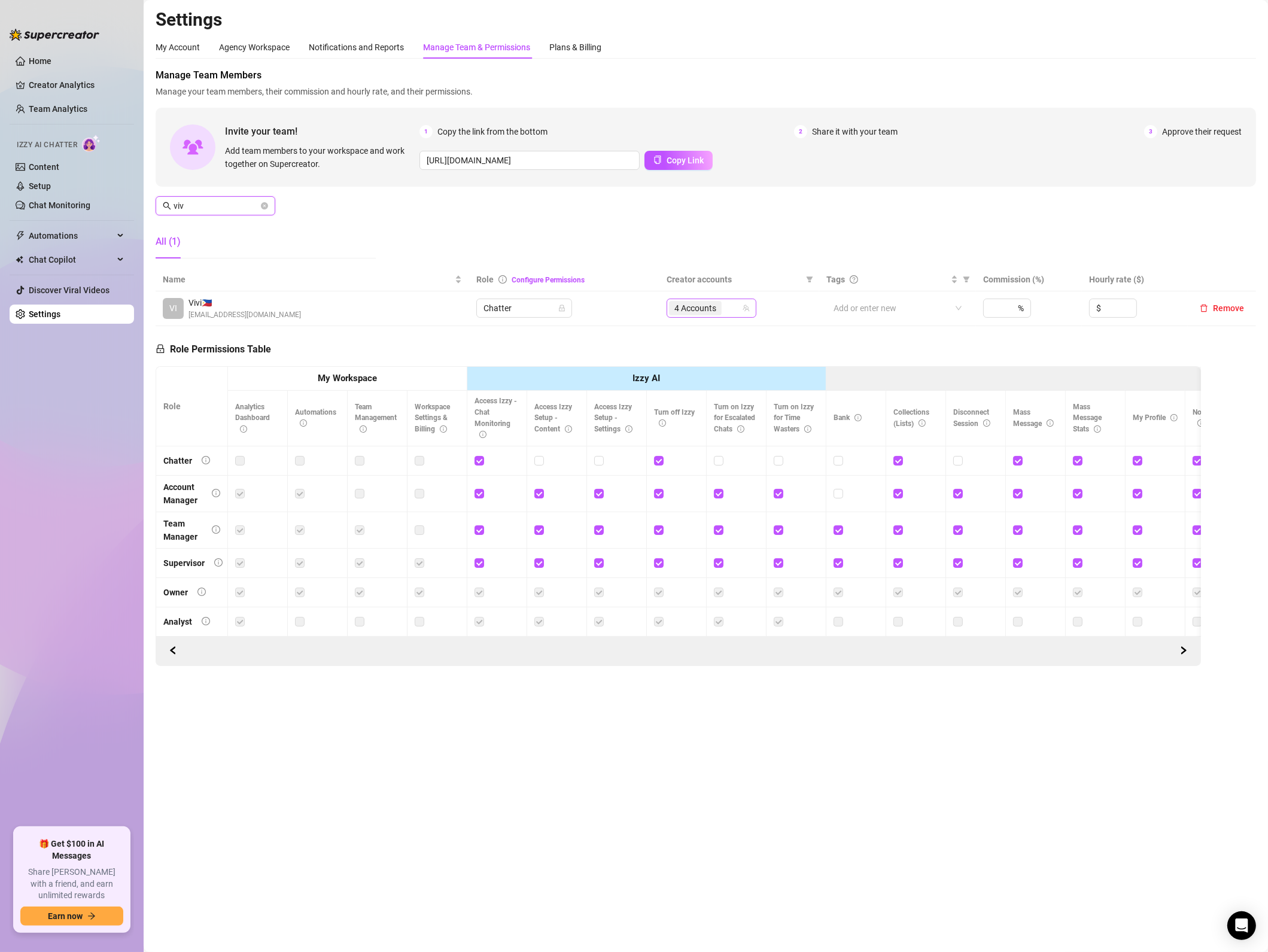
click at [729, 311] on div "4 Accounts" at bounding box center [705, 308] width 72 height 17
type input "viv"
click at [728, 312] on div "4 Accounts" at bounding box center [705, 308] width 72 height 17
click at [920, 769] on main "Settings My Account Agency Workspace Notifications and Reports Manage Team & Pe…" at bounding box center [706, 476] width 1124 height 952
click at [733, 309] on div "4 Accounts" at bounding box center [705, 308] width 72 height 17
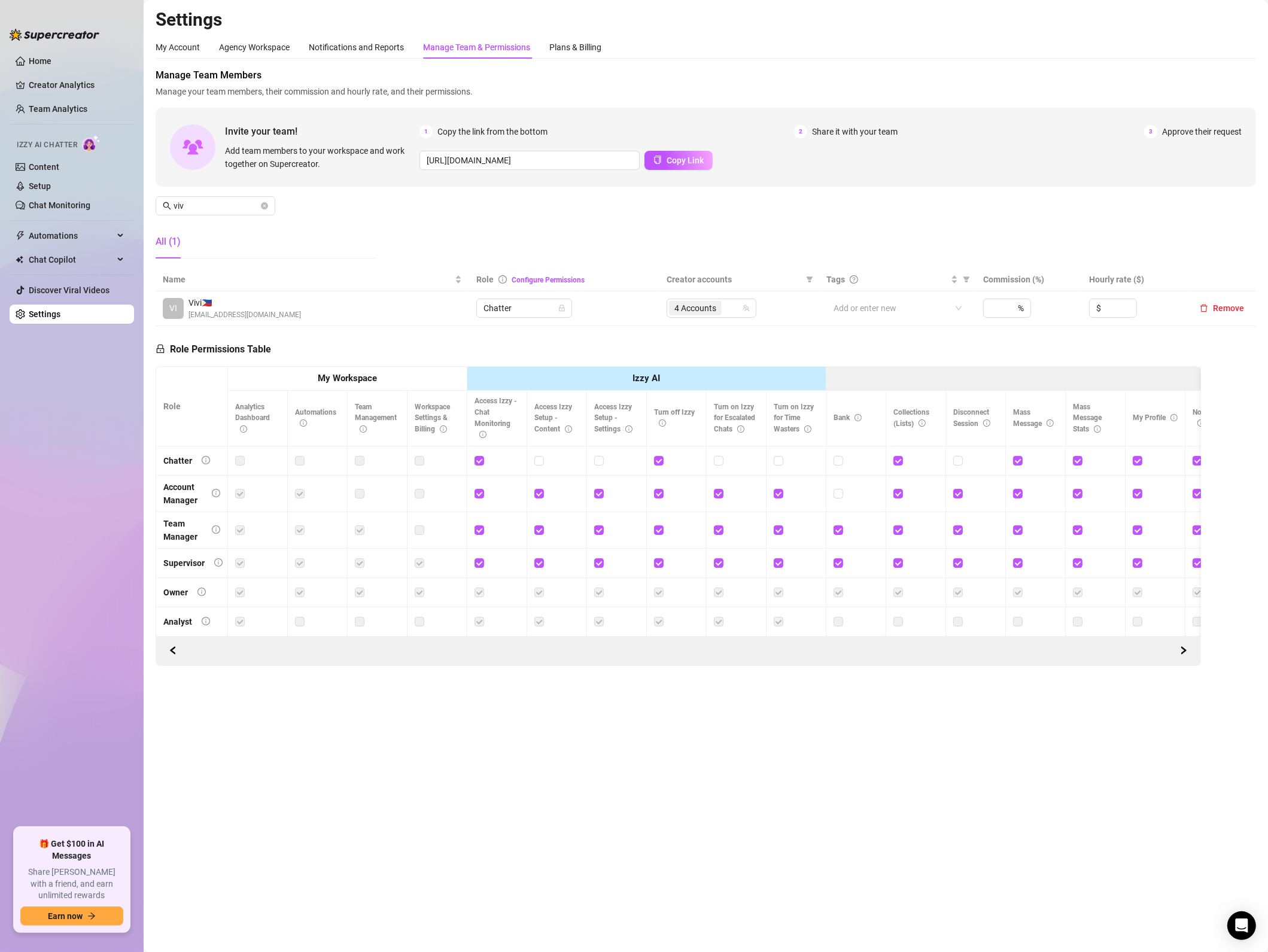
click at [1059, 56] on div "My Account Agency Workspace Notifications and Reports Manage Team & Permissions…" at bounding box center [706, 48] width 1101 height 23
